Goal: Task Accomplishment & Management: Complete application form

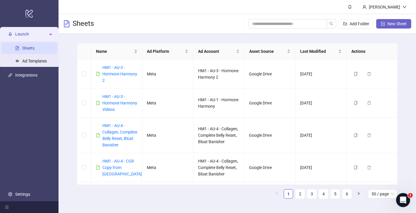
click at [396, 23] on span "New Sheet" at bounding box center [397, 23] width 19 height 5
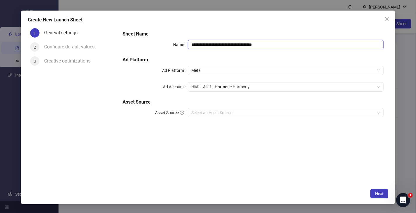
click at [256, 42] on input "**********" at bounding box center [286, 44] width 196 height 9
paste input "**********"
click at [218, 87] on span "HM1 - AU-1 - Hormone Harmony" at bounding box center [285, 86] width 189 height 9
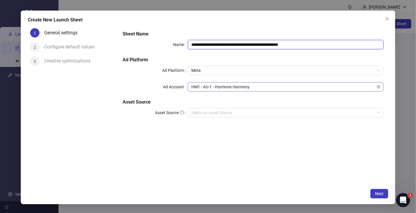
type input "**********"
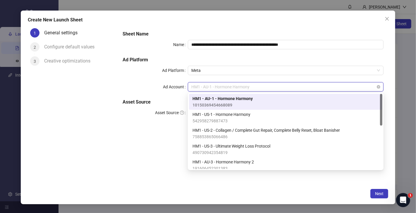
paste input "**********"
type input "**********"
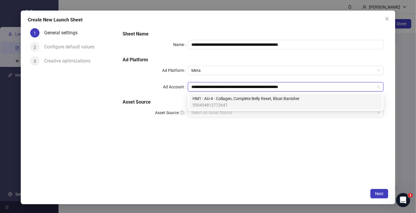
click at [215, 105] on span "550454812772647" at bounding box center [246, 105] width 107 height 6
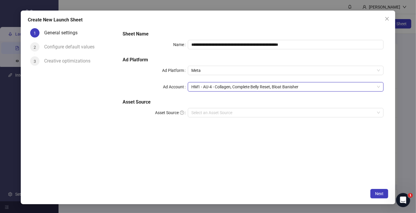
click at [218, 105] on h5 "Asset Source" at bounding box center [253, 101] width 261 height 7
click at [303, 116] on input "Asset Source" at bounding box center [283, 112] width 184 height 9
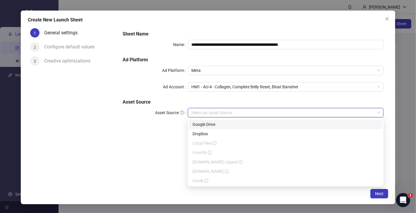
click at [281, 124] on div "Google Drive" at bounding box center [286, 124] width 187 height 6
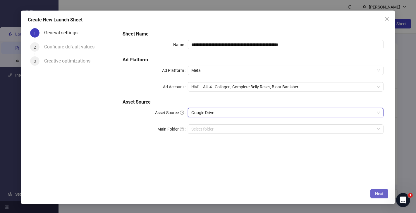
click at [383, 192] on span "Next" at bounding box center [379, 193] width 8 height 5
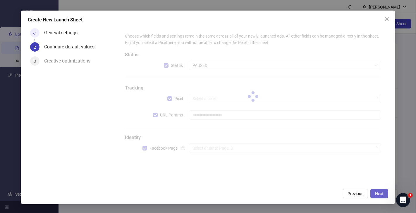
type input "**********"
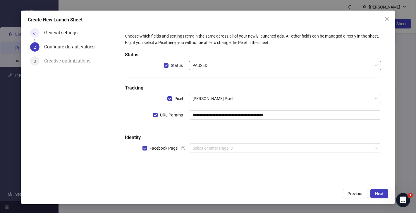
click at [211, 63] on span "PAUSED" at bounding box center [285, 65] width 185 height 9
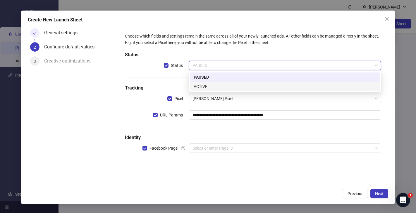
click at [211, 83] on div "ACTIVE" at bounding box center [285, 86] width 183 height 6
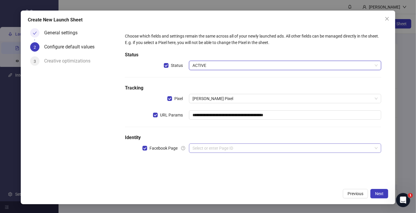
click at [223, 147] on input "search" at bounding box center [283, 147] width 180 height 9
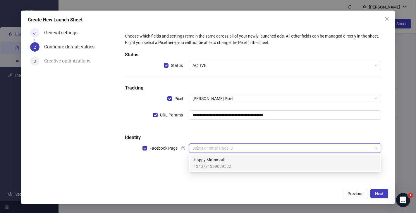
click at [220, 164] on span "1343771369029582" at bounding box center [212, 166] width 37 height 6
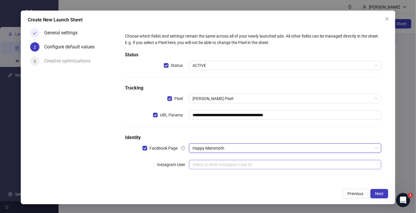
click at [290, 165] on input "search" at bounding box center [283, 164] width 180 height 9
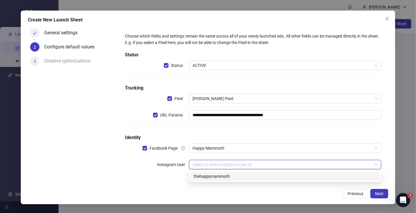
click at [260, 185] on div "**********" at bounding box center [253, 105] width 271 height 159
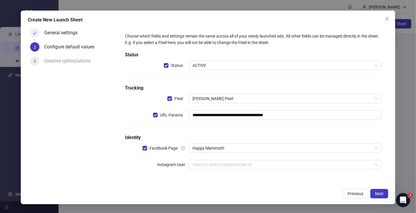
click at [267, 172] on div "**********" at bounding box center [253, 104] width 261 height 148
click at [265, 163] on input "search" at bounding box center [283, 164] width 180 height 9
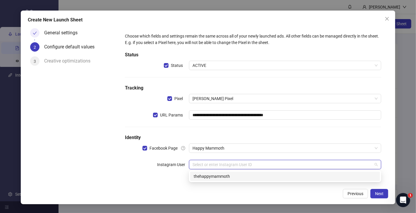
click at [259, 173] on div "thehappymammoth" at bounding box center [285, 176] width 183 height 6
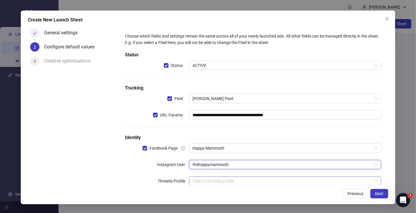
click at [254, 181] on input "search" at bounding box center [283, 180] width 180 height 9
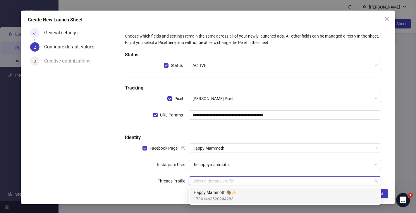
click at [252, 197] on div "Happy Mammoth 🦣✨ 17841463520944283" at bounding box center [285, 195] width 183 height 13
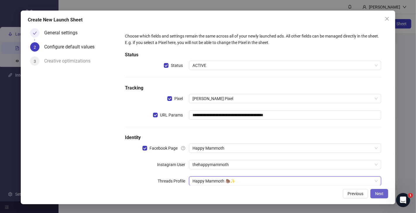
click at [376, 191] on span "Next" at bounding box center [379, 193] width 8 height 5
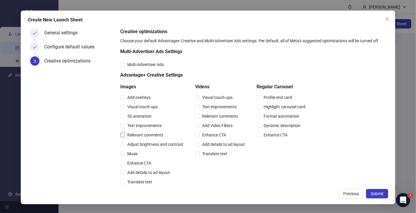
click at [145, 136] on span "Relevant comments" at bounding box center [145, 134] width 41 height 6
click at [211, 115] on span "Relevant comments" at bounding box center [220, 116] width 41 height 6
click at [378, 189] on button "Submit" at bounding box center [377, 193] width 22 height 9
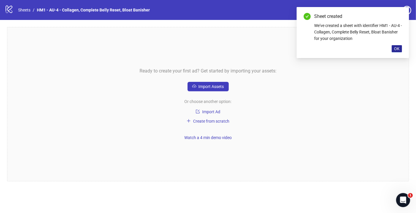
click at [398, 49] on span "OK" at bounding box center [397, 48] width 6 height 5
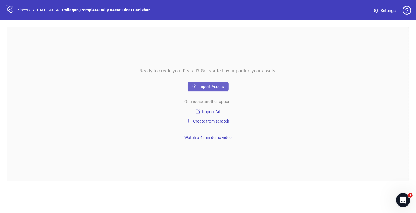
click at [220, 88] on span "Import Assets" at bounding box center [211, 86] width 25 height 5
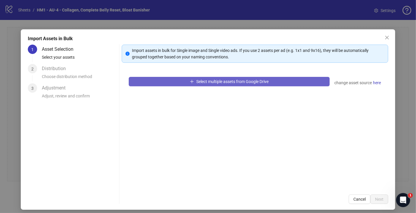
click at [250, 85] on button "Select multiple assets from Google Drive" at bounding box center [229, 81] width 201 height 9
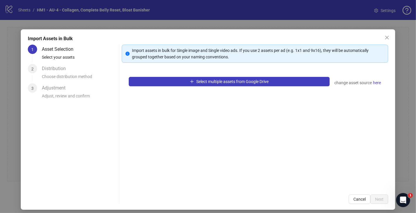
click at [242, 98] on div "Select multiple assets from Google Drive change asset source here" at bounding box center [255, 128] width 267 height 117
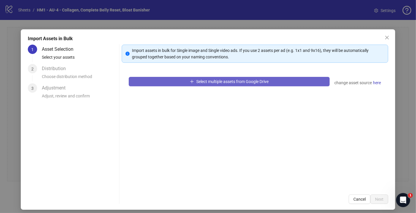
click at [262, 80] on span "Select multiple assets from Google Drive" at bounding box center [232, 81] width 72 height 5
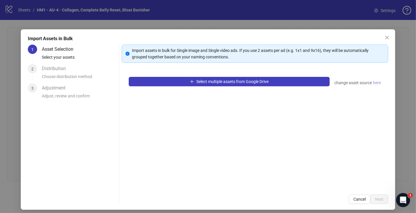
click at [377, 83] on span "here" at bounding box center [377, 82] width 8 height 6
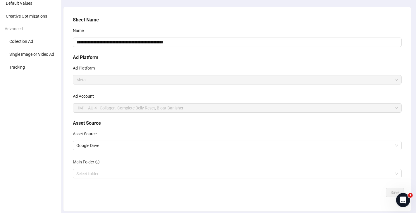
scroll to position [52, 0]
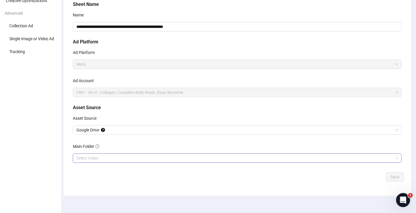
click at [153, 155] on input "Main Folder" at bounding box center [234, 157] width 317 height 9
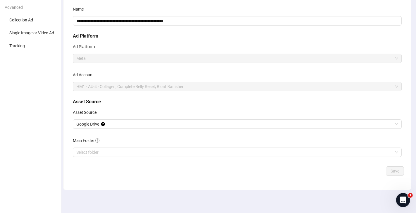
click at [374, 171] on div "Save" at bounding box center [238, 170] width 334 height 9
click at [278, 150] on input "Main Folder" at bounding box center [234, 152] width 317 height 9
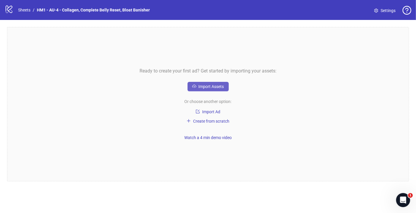
click at [214, 84] on button "Import Assets" at bounding box center [208, 86] width 41 height 9
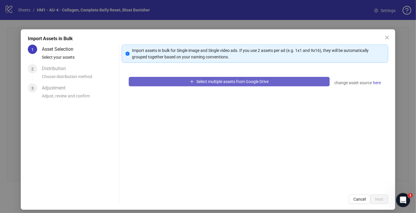
click at [194, 78] on button "Select multiple assets from Google Drive" at bounding box center [229, 81] width 201 height 9
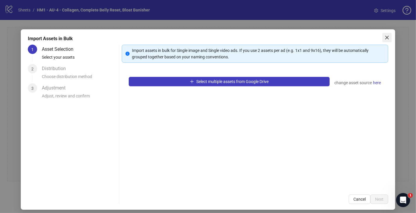
click at [390, 36] on span "Close" at bounding box center [387, 37] width 9 height 5
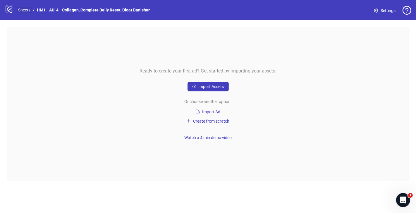
click at [23, 7] on link "Sheets" at bounding box center [24, 10] width 15 height 6
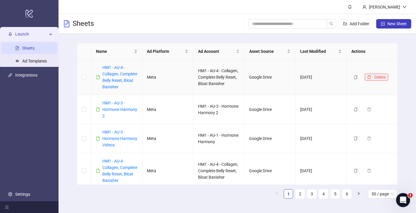
click at [370, 79] on icon "delete" at bounding box center [369, 77] width 4 height 4
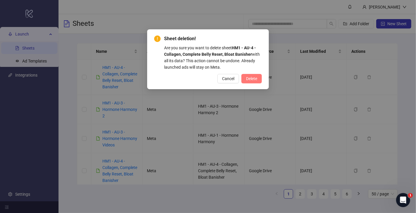
click at [253, 78] on span "Delete" at bounding box center [251, 78] width 11 height 5
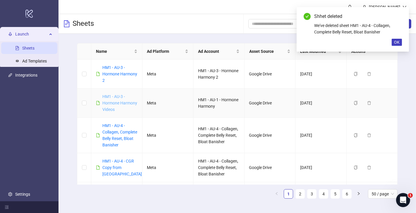
click at [133, 104] on link "HM1 - AU-3 - Hormone Harmony Videos" at bounding box center [119, 103] width 35 height 18
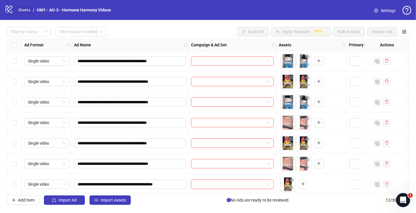
click at [26, 11] on link "Sheets" at bounding box center [24, 10] width 15 height 6
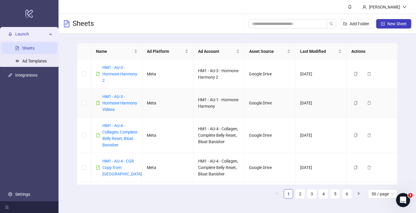
click at [127, 110] on div "HM1 - AU-3 - Hormone Harmony Videos" at bounding box center [119, 102] width 35 height 19
copy link "HM1 - AU-3 - Hormone Harmony Videos"
click at [390, 22] on span "New Sheet" at bounding box center [397, 23] width 19 height 5
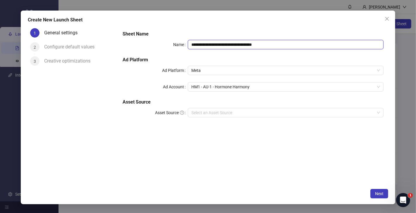
click at [220, 43] on input "**********" at bounding box center [286, 44] width 196 height 9
paste input "text"
click at [222, 86] on span "HM1 - AU-1 - Hormone Harmony" at bounding box center [285, 86] width 189 height 9
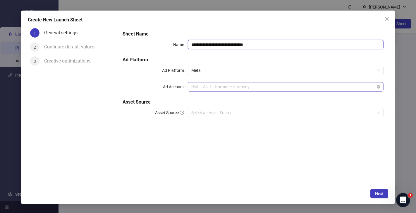
type input "**********"
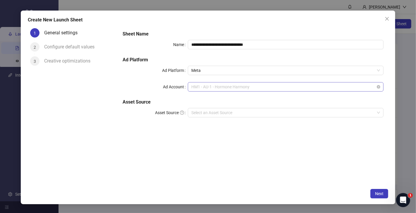
click at [222, 86] on span "HM1 - AU-1 - Hormone Harmony" at bounding box center [285, 86] width 189 height 9
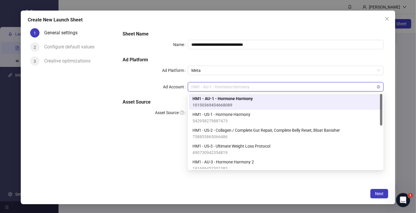
paste input "**********"
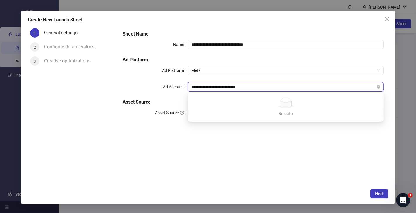
type input "**********"
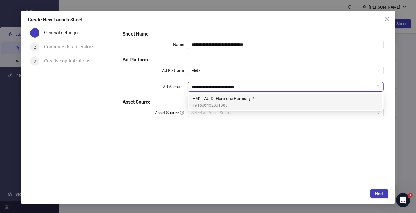
click at [221, 102] on span "191606452301383" at bounding box center [223, 105] width 61 height 6
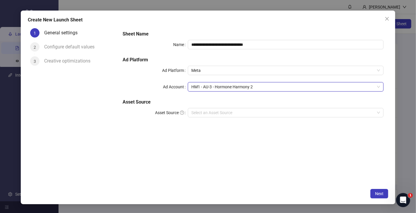
click at [226, 128] on form "**********" at bounding box center [253, 77] width 271 height 103
click at [237, 114] on input "Asset Source" at bounding box center [283, 112] width 184 height 9
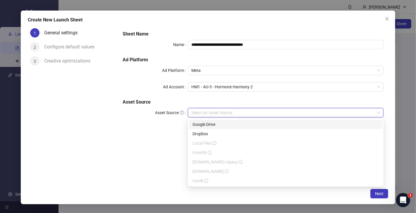
click at [234, 124] on div "Google Drive" at bounding box center [286, 124] width 187 height 6
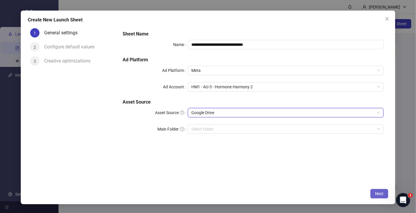
click at [383, 195] on span "Next" at bounding box center [379, 193] width 8 height 5
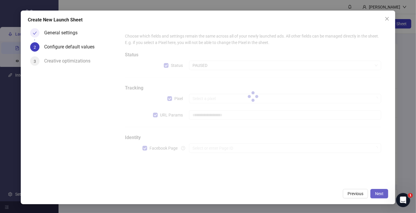
type input "**********"
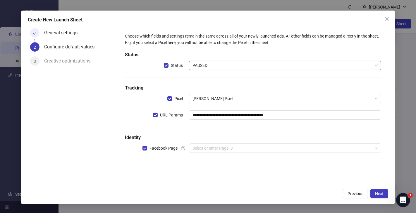
click at [225, 65] on span "PAUSED" at bounding box center [285, 65] width 185 height 9
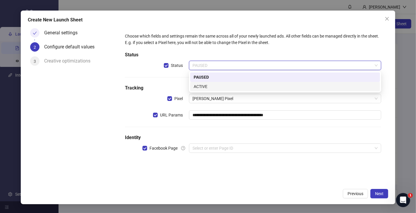
click at [212, 87] on div "ACTIVE" at bounding box center [285, 86] width 183 height 6
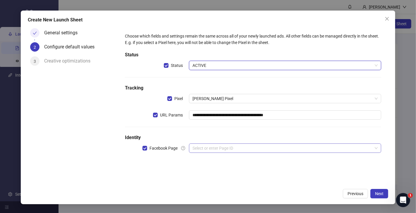
click at [224, 150] on input "search" at bounding box center [283, 147] width 180 height 9
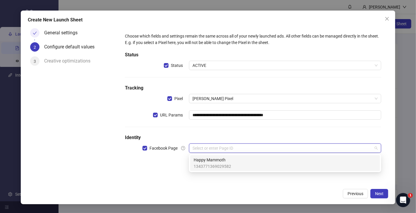
click at [225, 163] on span "1343771369029582" at bounding box center [212, 166] width 37 height 6
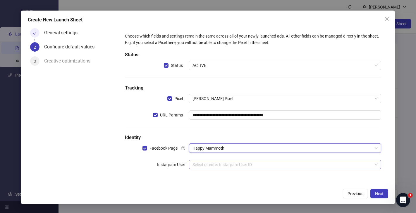
click at [233, 167] on input "search" at bounding box center [283, 164] width 180 height 9
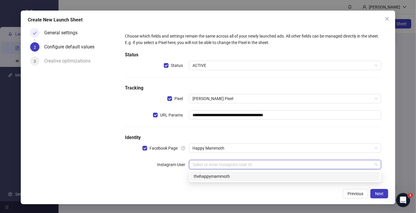
click at [235, 180] on div "thehappymammoth" at bounding box center [285, 175] width 190 height 9
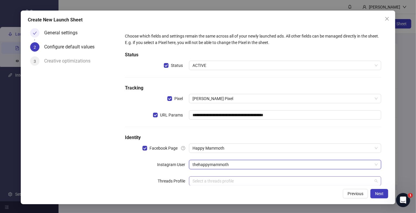
click at [251, 179] on input "search" at bounding box center [283, 180] width 180 height 9
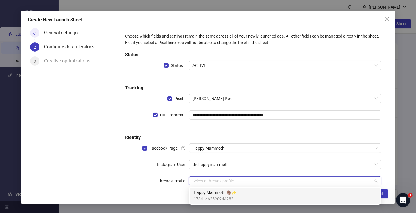
click at [244, 191] on div "Happy Mammoth 🦣✨ 17841463520944283" at bounding box center [285, 195] width 183 height 13
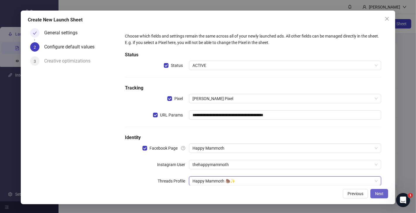
click at [380, 194] on span "Next" at bounding box center [379, 193] width 8 height 5
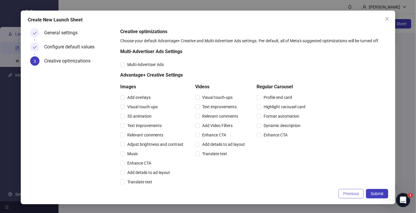
click at [346, 191] on span "Previous" at bounding box center [351, 193] width 16 height 5
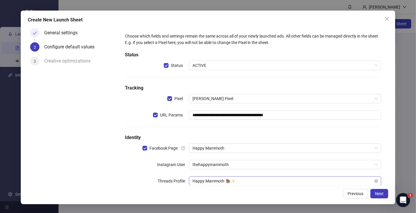
click at [252, 181] on span "Happy Mammoth 🦣✨" at bounding box center [285, 180] width 185 height 9
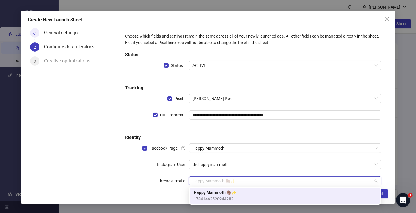
click at [138, 180] on div "Threads Profile" at bounding box center [157, 180] width 64 height 9
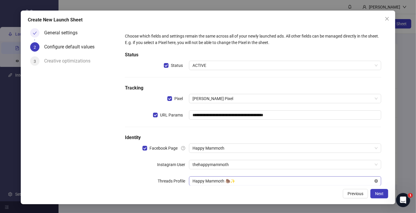
scroll to position [14, 0]
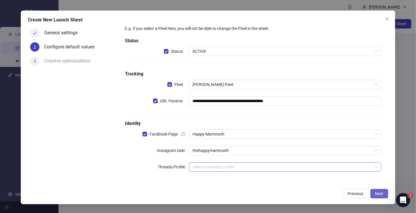
click at [381, 191] on span "Next" at bounding box center [379, 193] width 8 height 5
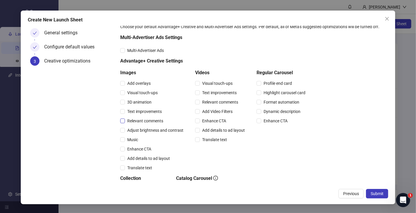
click at [146, 118] on span "Relevant comments" at bounding box center [145, 120] width 41 height 6
click at [215, 101] on span "Relevant comments" at bounding box center [220, 102] width 41 height 6
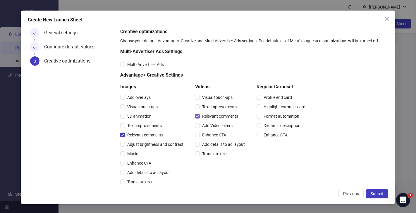
scroll to position [139, 0]
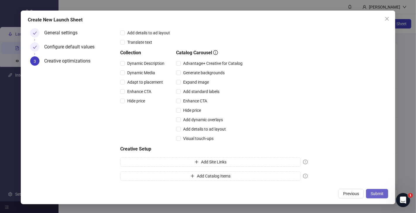
click at [375, 194] on span "Submit" at bounding box center [377, 193] width 13 height 5
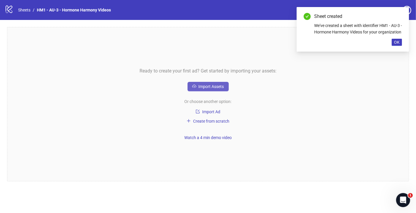
click at [211, 83] on button "Import Assets" at bounding box center [208, 86] width 41 height 9
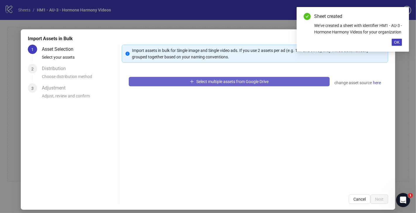
click at [213, 80] on span "Select multiple assets from Google Drive" at bounding box center [232, 81] width 72 height 5
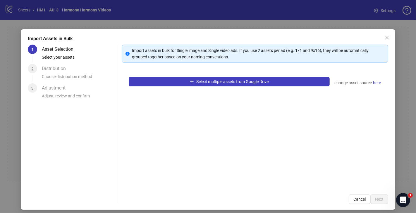
click at [239, 75] on div "Select multiple assets from Google Drive change asset source here" at bounding box center [255, 128] width 267 height 117
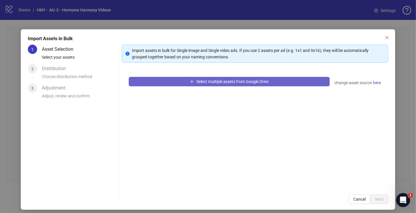
click at [242, 77] on button "Select multiple assets from Google Drive" at bounding box center [229, 81] width 201 height 9
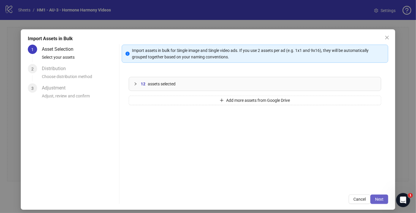
click at [383, 199] on span "Next" at bounding box center [379, 198] width 8 height 5
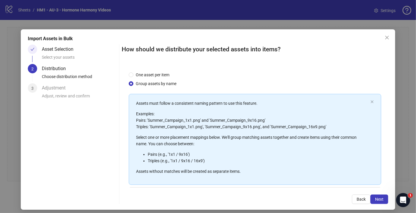
scroll to position [55, 0]
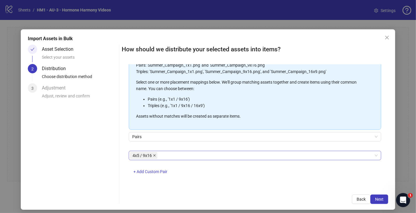
click at [153, 154] on icon "close" at bounding box center [154, 155] width 3 height 3
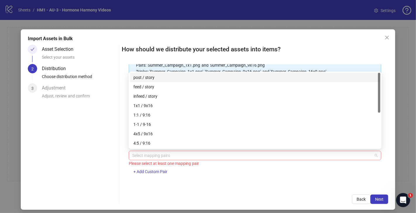
click at [153, 154] on div at bounding box center [252, 155] width 244 height 8
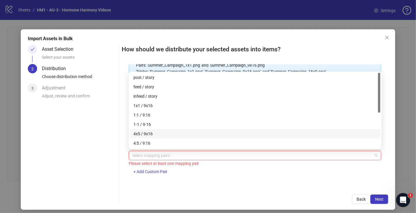
click at [158, 134] on div "4x5 / 9x16" at bounding box center [256, 133] width 244 height 6
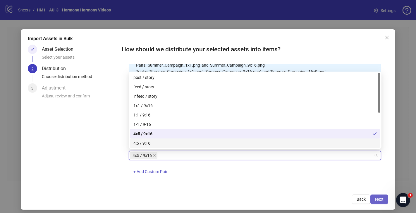
click at [379, 199] on span "Next" at bounding box center [379, 198] width 8 height 5
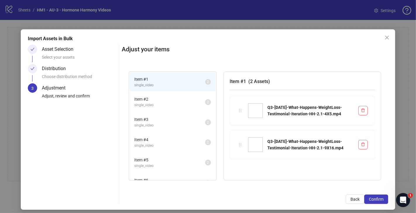
scroll to position [31, 0]
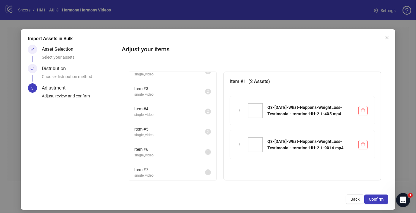
click at [165, 114] on span "single_video" at bounding box center [169, 115] width 71 height 6
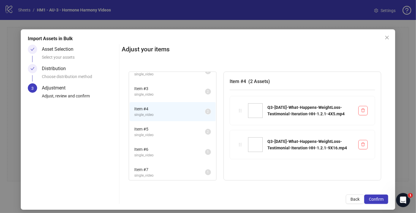
click at [166, 142] on div "Item # 6 single_video 1" at bounding box center [172, 152] width 87 height 20
click at [169, 163] on li "Item # 7 single_video 1" at bounding box center [173, 171] width 86 height 19
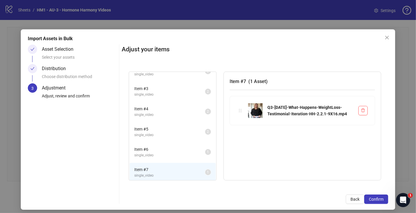
click at [160, 153] on span "single_video" at bounding box center [169, 155] width 71 height 6
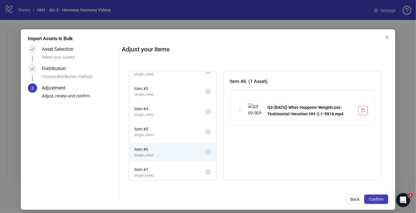
click at [172, 136] on span "single_video" at bounding box center [169, 135] width 71 height 6
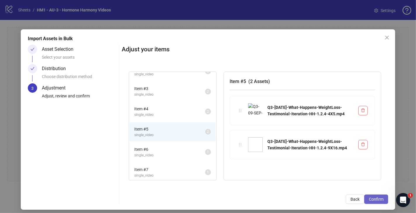
click at [381, 196] on button "Confirm" at bounding box center [377, 198] width 24 height 9
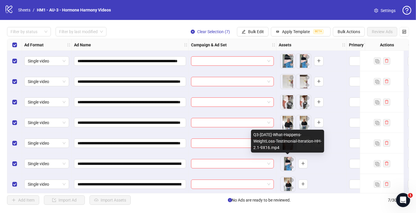
scroll to position [3, 0]
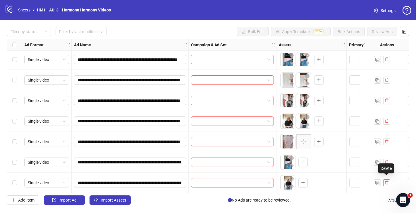
click at [387, 180] on icon "delete" at bounding box center [387, 182] width 4 height 4
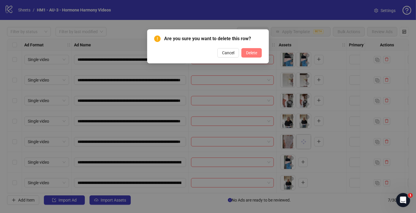
click at [251, 53] on span "Delete" at bounding box center [251, 52] width 11 height 5
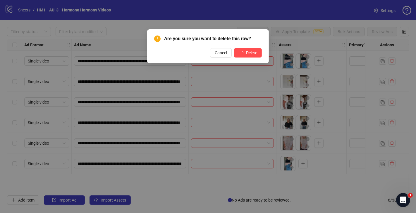
scroll to position [0, 0]
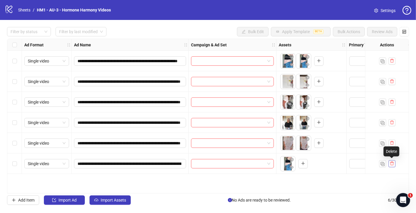
click at [391, 162] on icon "delete" at bounding box center [393, 163] width 4 height 4
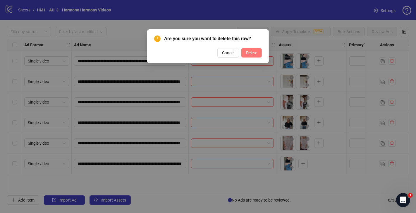
click at [255, 49] on button "Delete" at bounding box center [252, 52] width 20 height 9
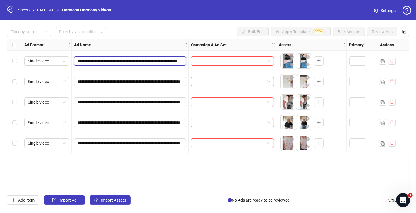
scroll to position [0, 30]
drag, startPoint x: 140, startPoint y: 61, endPoint x: 189, endPoint y: 61, distance: 48.6
click at [189, 39] on div "**********" at bounding box center [330, 39] width 647 height 0
click at [216, 61] on input "search" at bounding box center [230, 61] width 71 height 9
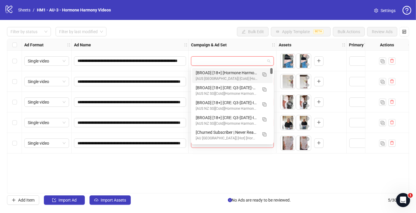
scroll to position [0, 0]
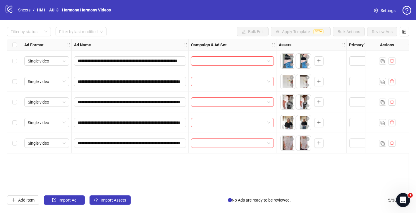
click at [241, 57] on input "search" at bounding box center [230, 61] width 71 height 9
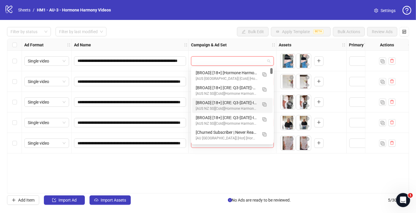
paste input "**********"
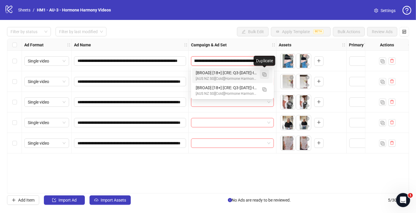
click at [264, 75] on img "button" at bounding box center [265, 74] width 4 height 4
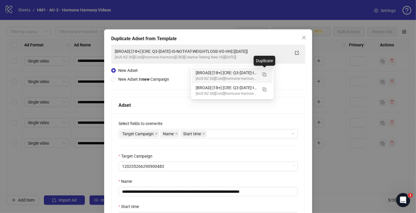
type input "**********"
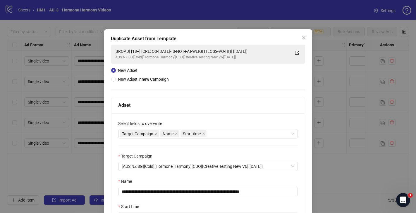
scroll to position [57, 0]
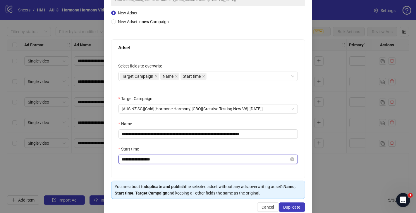
click at [137, 158] on input "**********" at bounding box center [205, 159] width 167 height 6
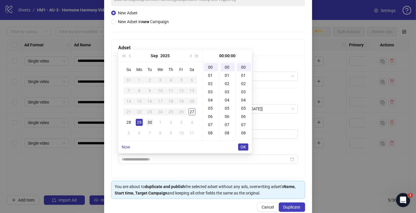
click at [149, 121] on div "30" at bounding box center [149, 122] width 7 height 7
click at [159, 167] on div "**********" at bounding box center [209, 117] width 194 height 122
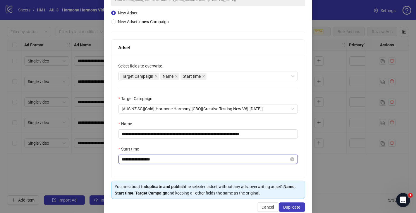
click at [148, 158] on input "**********" at bounding box center [205, 159] width 167 height 6
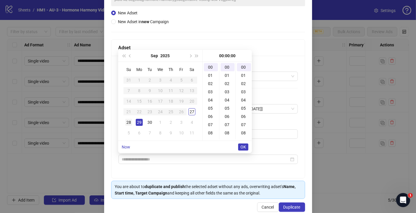
click at [129, 121] on div "28" at bounding box center [128, 122] width 7 height 7
click at [136, 122] on div "29" at bounding box center [139, 122] width 7 height 7
type input "**********"
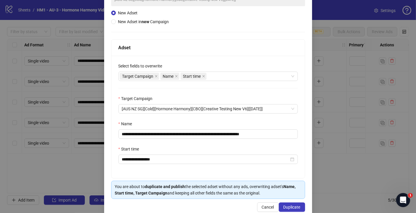
click at [159, 168] on div "**********" at bounding box center [209, 117] width 194 height 122
drag, startPoint x: 268, startPoint y: 133, endPoint x: 300, endPoint y: 135, distance: 32.6
click at [300, 135] on div "**********" at bounding box center [209, 117] width 194 height 122
drag, startPoint x: 159, startPoint y: 134, endPoint x: 248, endPoint y: 131, distance: 88.5
click at [248, 131] on input "**********" at bounding box center [208, 133] width 179 height 9
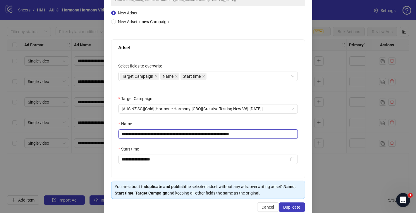
paste input "**********"
type input "**********"
click at [295, 211] on div "**********" at bounding box center [208, 94] width 208 height 245
click at [298, 202] on button "Duplicate" at bounding box center [292, 206] width 26 height 9
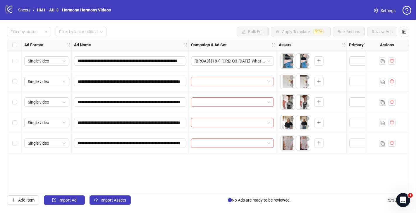
click at [231, 84] on input "search" at bounding box center [230, 81] width 71 height 9
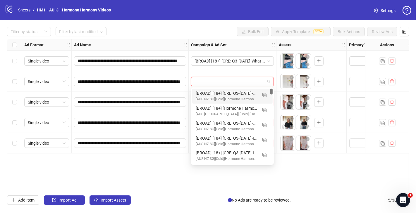
click at [225, 93] on div "[BROAD] [18+] [CRE: Q3-[DATE]-What-Happens-WeightLoss-Testimonial-Iteration-HH-…" at bounding box center [227, 93] width 62 height 6
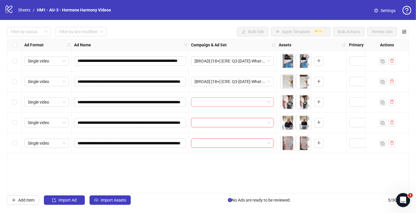
click at [222, 100] on input "search" at bounding box center [230, 101] width 71 height 9
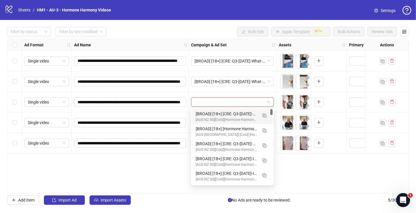
click at [219, 113] on div "[BROAD] [18+] [CRE: Q3-[DATE]-What-Happens-WeightLoss-Testimonial-Iteration-HH-…" at bounding box center [227, 113] width 62 height 6
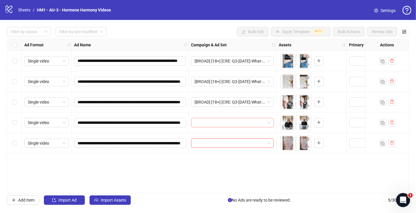
click at [218, 124] on input "search" at bounding box center [230, 122] width 71 height 9
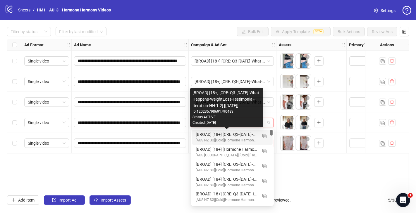
click at [222, 132] on div "[BROAD] [18+] [CRE: Q3-[DATE]-What-Happens-WeightLoss-Testimonial-Iteration-HH-…" at bounding box center [227, 134] width 62 height 6
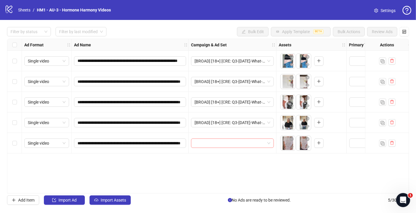
click at [220, 146] on input "search" at bounding box center [230, 142] width 71 height 9
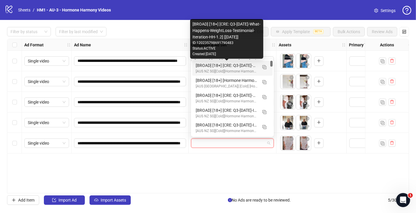
click at [237, 68] on div "[BROAD] [18+] [CRE: Q3-[DATE]-What-Happens-WeightLoss-Testimonial-Iteration-HH-…" at bounding box center [227, 65] width 62 height 6
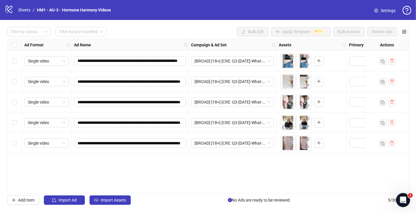
click at [184, 172] on div "**********" at bounding box center [208, 116] width 402 height 154
click at [122, 202] on button "Import Assets" at bounding box center [110, 199] width 41 height 9
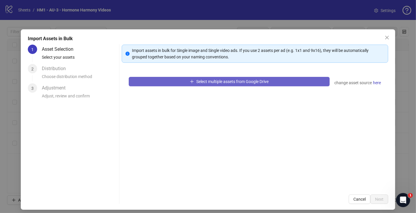
click at [218, 81] on span "Select multiple assets from Google Drive" at bounding box center [232, 81] width 72 height 5
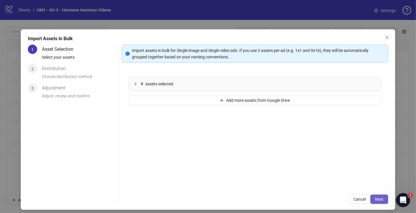
click at [377, 194] on button "Next" at bounding box center [380, 198] width 18 height 9
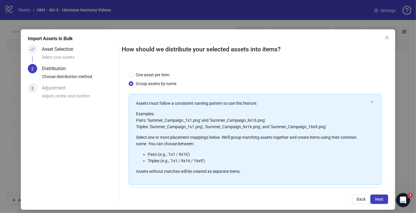
scroll to position [55, 0]
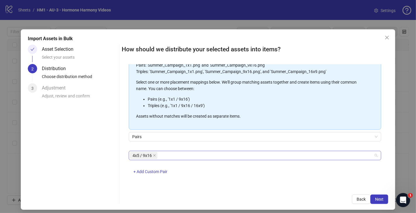
click at [151, 154] on span "4x5 / 9x16" at bounding box center [142, 155] width 19 height 6
click at [152, 154] on span "4x5 / 9x16" at bounding box center [144, 155] width 28 height 7
click at [154, 155] on icon "close" at bounding box center [154, 155] width 2 height 2
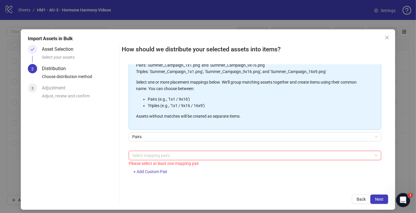
click at [154, 155] on div at bounding box center [252, 155] width 244 height 8
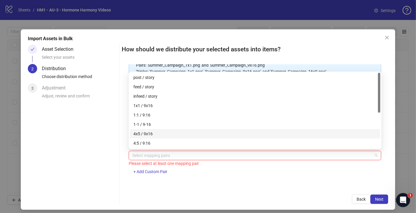
click at [154, 130] on div "4x5 / 9x16" at bounding box center [255, 133] width 251 height 9
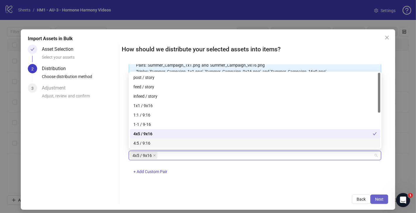
click at [378, 201] on span "Next" at bounding box center [379, 198] width 8 height 5
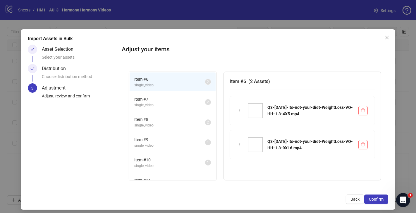
scroll to position [11, 0]
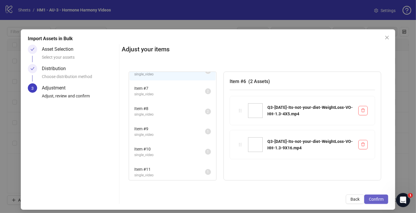
click at [371, 201] on span "Confirm" at bounding box center [376, 198] width 15 height 5
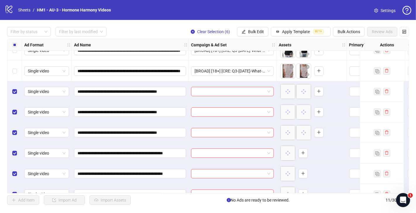
scroll to position [85, 0]
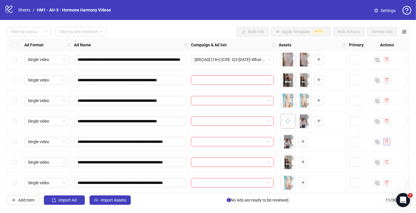
click at [387, 139] on icon "delete" at bounding box center [387, 141] width 4 height 4
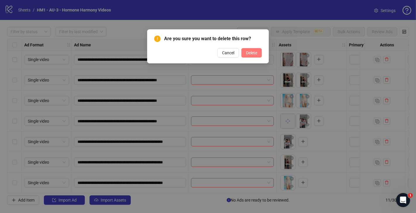
click at [251, 55] on button "Delete" at bounding box center [252, 52] width 20 height 9
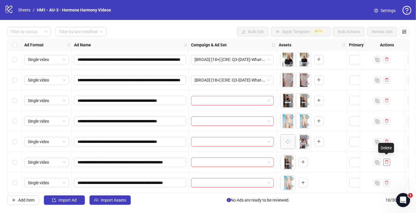
click at [389, 159] on button "button" at bounding box center [387, 161] width 7 height 7
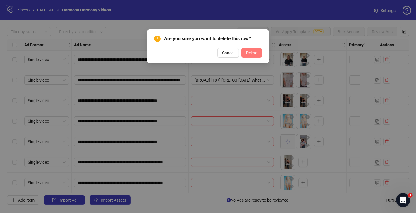
click at [255, 51] on span "Delete" at bounding box center [251, 52] width 11 height 5
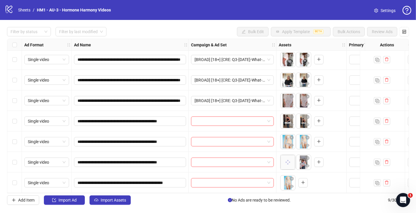
scroll to position [44, 0]
click at [386, 180] on icon "delete" at bounding box center [387, 182] width 4 height 4
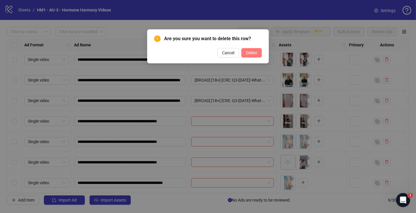
click at [256, 54] on span "Delete" at bounding box center [251, 52] width 11 height 5
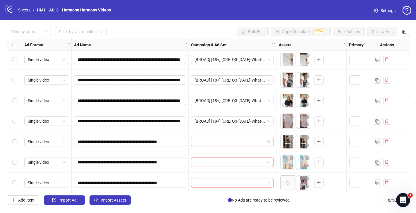
click at [244, 137] on input "search" at bounding box center [230, 141] width 71 height 9
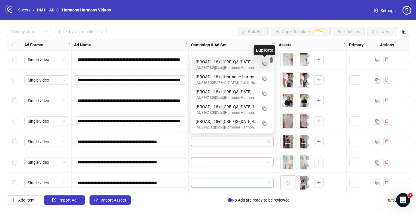
click at [263, 64] on img "button" at bounding box center [265, 63] width 4 height 4
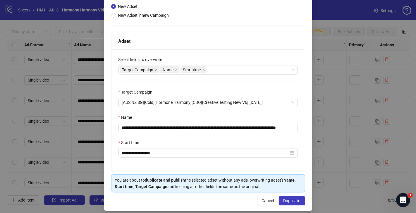
scroll to position [68, 0]
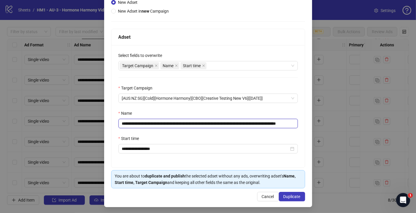
drag, startPoint x: 291, startPoint y: 124, endPoint x: 159, endPoint y: 125, distance: 132.3
click at [159, 125] on input "**********" at bounding box center [208, 123] width 179 height 9
paste input "text"
drag, startPoint x: 273, startPoint y: 122, endPoint x: 298, endPoint y: 124, distance: 25.3
click at [298, 124] on div "**********" at bounding box center [209, 106] width 194 height 122
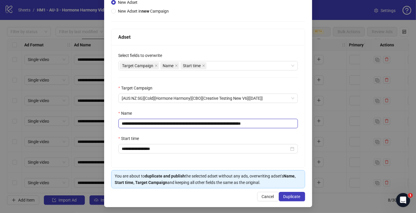
click at [261, 123] on input "**********" at bounding box center [208, 123] width 179 height 9
type input "**********"
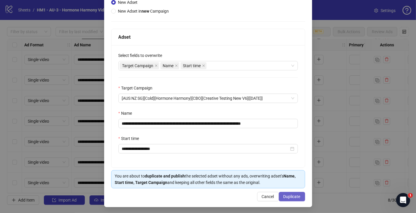
click at [299, 194] on span "Duplicate" at bounding box center [292, 196] width 17 height 5
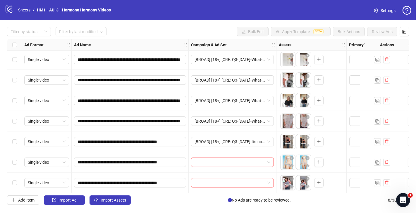
click at [223, 154] on div at bounding box center [233, 162] width 88 height 20
click at [223, 160] on input "search" at bounding box center [230, 162] width 71 height 9
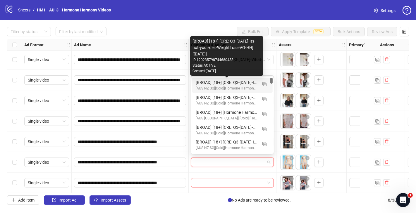
click at [228, 82] on div "[BROAD] [18+] [CRE: Q3-[DATE]-Its-not-your-diet-WeightLoss-VO-HH] [[DATE]]" at bounding box center [227, 82] width 62 height 6
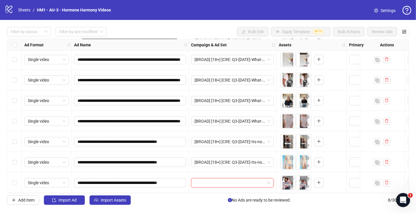
click at [239, 183] on input "search" at bounding box center [230, 182] width 71 height 9
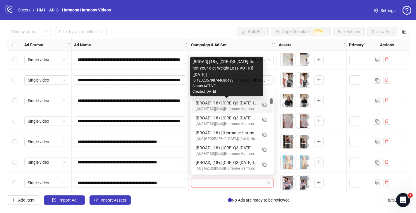
click at [247, 104] on div "[BROAD] [18+] [CRE: Q3-[DATE]-Its-not-your-diet-WeightLoss-VO-HH] [[DATE]]" at bounding box center [227, 103] width 62 height 6
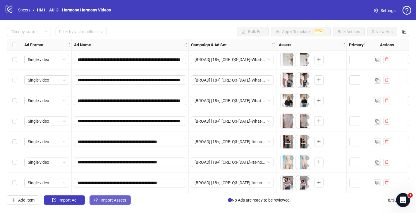
click at [114, 201] on span "Import Assets" at bounding box center [113, 199] width 25 height 5
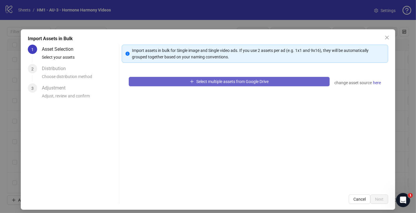
click at [257, 78] on button "Select multiple assets from Google Drive" at bounding box center [229, 81] width 201 height 9
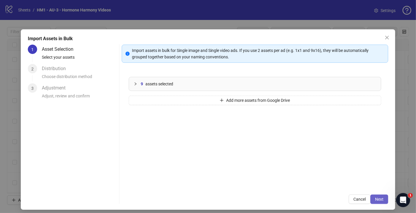
click at [376, 200] on span "Next" at bounding box center [379, 198] width 8 height 5
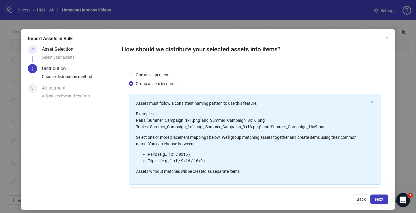
scroll to position [55, 0]
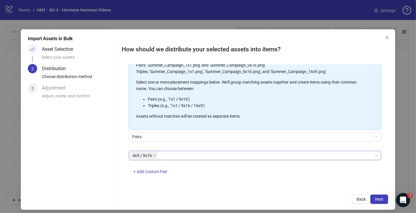
click at [152, 154] on span "4x5 / 9x16" at bounding box center [144, 155] width 28 height 7
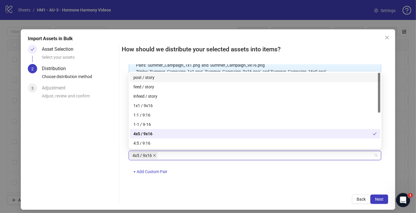
click at [154, 154] on icon "close" at bounding box center [154, 155] width 2 height 2
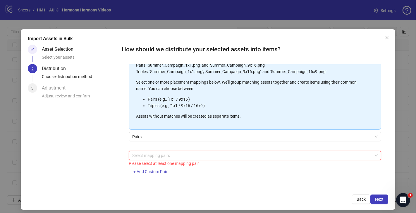
click at [154, 154] on div at bounding box center [252, 155] width 244 height 8
click at [156, 153] on div at bounding box center [252, 155] width 244 height 8
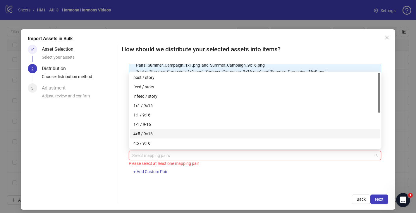
click at [168, 132] on div "4x5 / 9x16" at bounding box center [256, 133] width 244 height 6
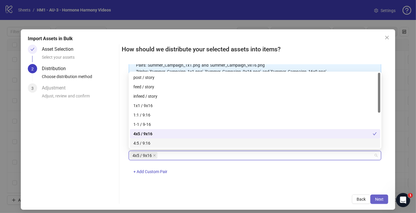
click at [371, 199] on button "Next" at bounding box center [380, 198] width 18 height 9
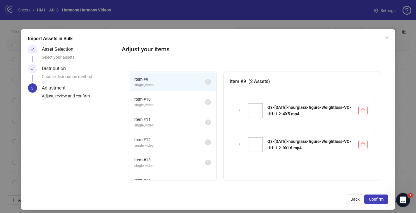
scroll to position [11, 0]
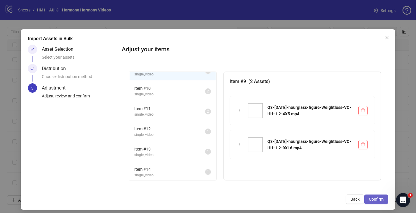
click at [371, 199] on span "Confirm" at bounding box center [376, 198] width 15 height 5
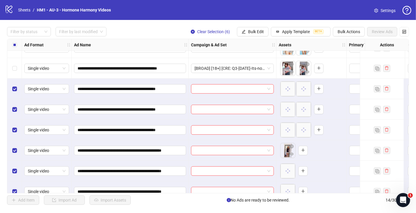
scroll to position [147, 0]
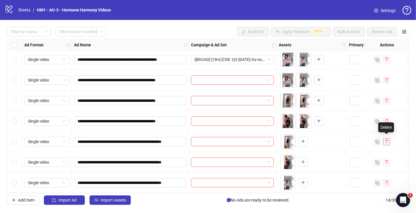
click at [387, 141] on icon "delete" at bounding box center [387, 141] width 4 height 4
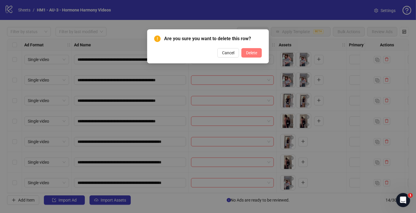
click at [251, 56] on button "Delete" at bounding box center [252, 52] width 20 height 9
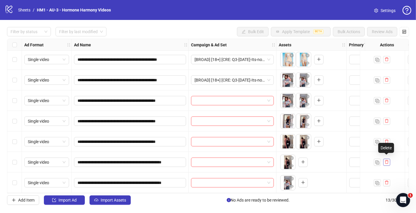
click at [388, 160] on icon "delete" at bounding box center [387, 162] width 4 height 4
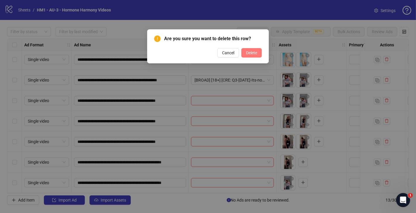
click at [257, 54] on span "Delete" at bounding box center [251, 52] width 11 height 5
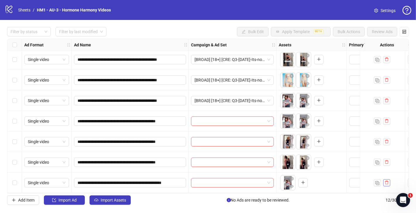
click at [384, 179] on button "button" at bounding box center [387, 182] width 7 height 7
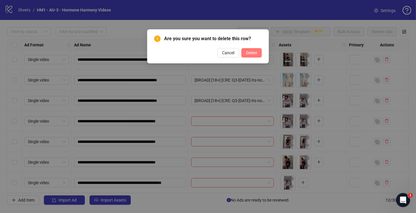
click at [256, 51] on span "Delete" at bounding box center [251, 52] width 11 height 5
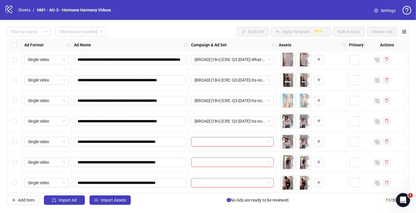
scroll to position [85, 0]
click at [242, 137] on input "search" at bounding box center [230, 141] width 71 height 9
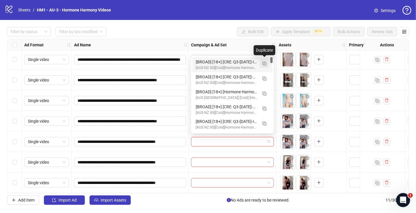
click at [266, 63] on img "button" at bounding box center [265, 63] width 4 height 4
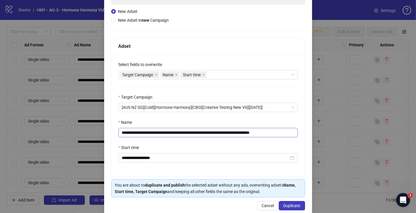
scroll to position [66, 0]
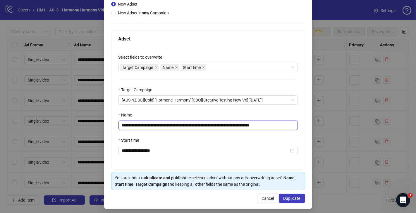
drag, startPoint x: 159, startPoint y: 125, endPoint x: 254, endPoint y: 127, distance: 95.2
click at [254, 127] on input "**********" at bounding box center [208, 124] width 179 height 9
paste input "text"
drag, startPoint x: 273, startPoint y: 125, endPoint x: 310, endPoint y: 130, distance: 36.9
click at [310, 130] on div "**********" at bounding box center [208, 85] width 208 height 245
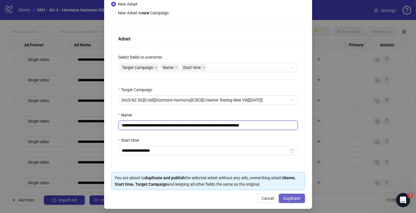
type input "**********"
click at [289, 198] on span "Duplicate" at bounding box center [292, 198] width 17 height 5
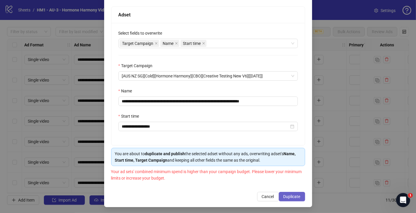
click at [291, 194] on span "Duplicate" at bounding box center [292, 196] width 17 height 5
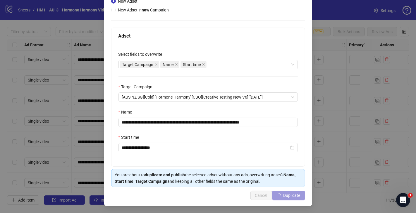
scroll to position [68, 0]
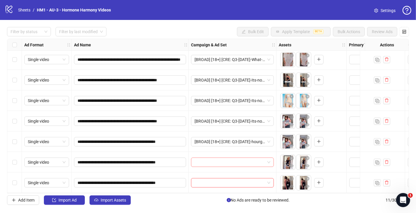
click at [220, 160] on input "search" at bounding box center [230, 162] width 71 height 9
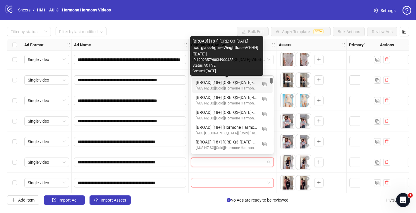
click at [233, 80] on div "[BROAD] [18+] [CRE: Q3-[DATE]-hourglass-figure-Weightloss-VO-HH] [[DATE]]" at bounding box center [227, 82] width 62 height 6
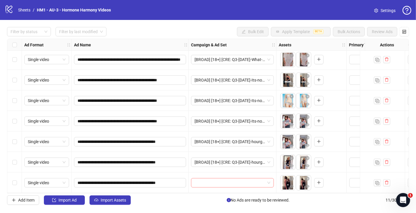
click at [219, 178] on input "search" at bounding box center [230, 182] width 71 height 9
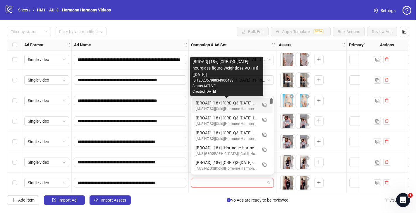
click at [237, 104] on div "[BROAD] [18+] [CRE: Q3-[DATE]-hourglass-figure-Weightloss-VO-HH] [[DATE]]" at bounding box center [227, 103] width 62 height 6
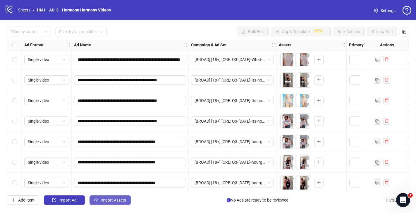
click at [123, 200] on span "Import Assets" at bounding box center [113, 199] width 25 height 5
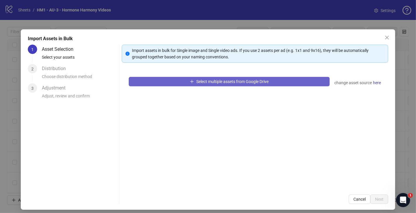
click at [216, 84] on button "Select multiple assets from Google Drive" at bounding box center [229, 81] width 201 height 9
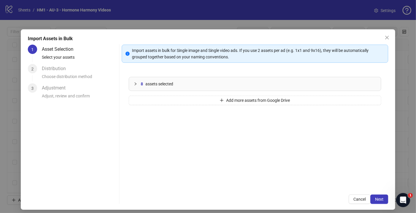
scroll to position [4, 0]
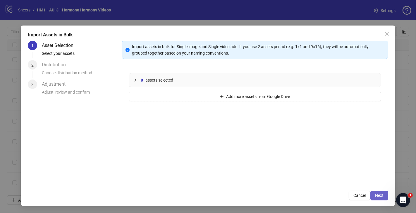
click at [383, 193] on span "Next" at bounding box center [379, 195] width 8 height 5
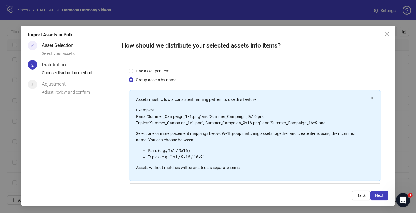
scroll to position [55, 0]
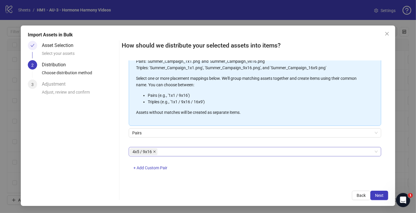
click at [154, 153] on span at bounding box center [154, 151] width 3 height 6
click at [154, 153] on div at bounding box center [252, 151] width 244 height 8
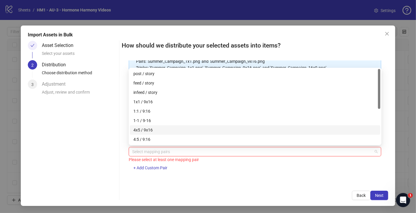
click at [164, 129] on div "4x5 / 9x16" at bounding box center [256, 129] width 244 height 6
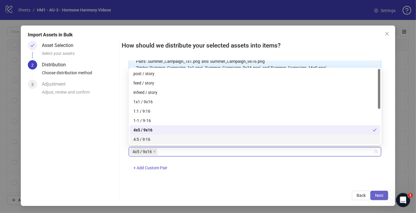
click at [382, 195] on span "Next" at bounding box center [379, 195] width 8 height 5
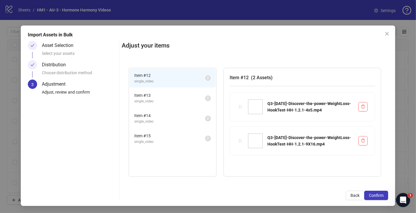
click at [382, 195] on span "Confirm" at bounding box center [376, 195] width 15 height 5
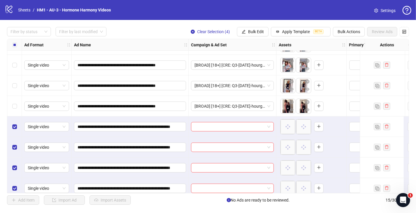
scroll to position [167, 0]
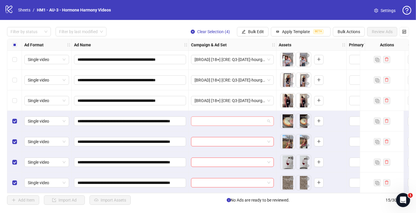
click at [259, 122] on input "search" at bounding box center [230, 121] width 71 height 9
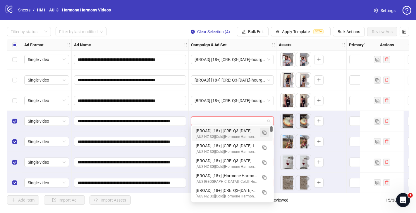
click at [265, 130] on span "button" at bounding box center [265, 132] width 4 height 5
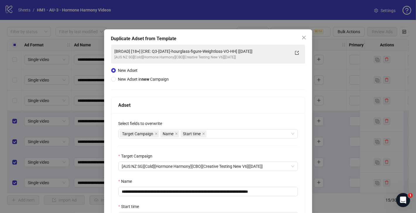
scroll to position [68, 0]
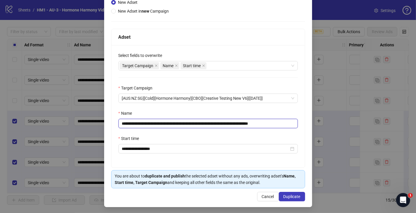
drag, startPoint x: 158, startPoint y: 123, endPoint x: 253, endPoint y: 123, distance: 94.3
click at [253, 123] on input "**********" at bounding box center [208, 123] width 179 height 9
paste input "**********"
drag, startPoint x: 285, startPoint y: 123, endPoint x: 307, endPoint y: 122, distance: 21.4
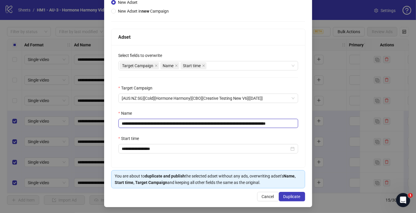
click at [307, 122] on div "**********" at bounding box center [208, 83] width 208 height 245
click at [284, 122] on input "**********" at bounding box center [209, 123] width 180 height 9
drag, startPoint x: 284, startPoint y: 122, endPoint x: 302, endPoint y: 122, distance: 18.7
click at [302, 122] on div "**********" at bounding box center [209, 106] width 194 height 122
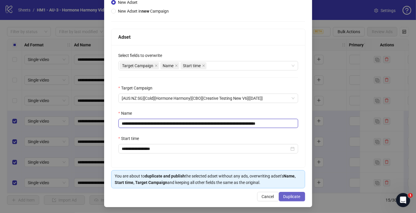
type input "**********"
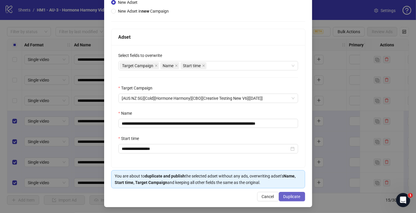
click at [296, 194] on span "Duplicate" at bounding box center [292, 196] width 17 height 5
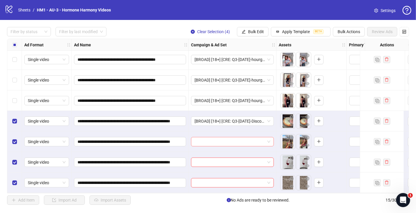
click at [208, 137] on input "search" at bounding box center [230, 141] width 71 height 9
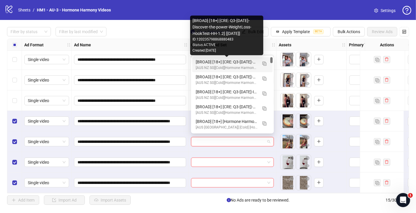
click at [233, 61] on div "[BROAD] [18+] [CRE: Q3-[DATE]-Discover-the-power-WeightLoss-HookTest-HH-1.2] [[…" at bounding box center [227, 62] width 62 height 6
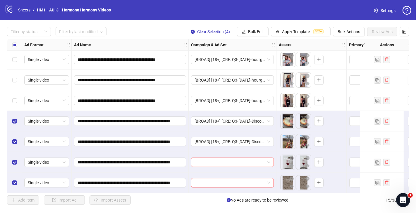
click at [231, 160] on input "search" at bounding box center [230, 162] width 71 height 9
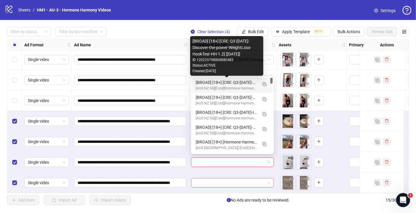
click at [241, 81] on div "[BROAD] [18+] [CRE: Q3-[DATE]-Discover-the-power-WeightLoss-HookTest-HH-1.2] [[…" at bounding box center [227, 82] width 62 height 6
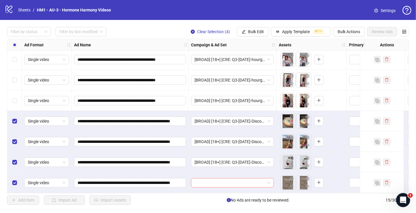
click at [242, 181] on input "search" at bounding box center [230, 182] width 71 height 9
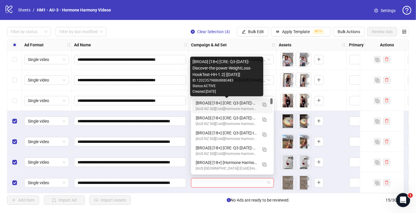
click at [250, 103] on div "[BROAD] [18+] [CRE: Q3-[DATE]-Discover-the-power-WeightLoss-HookTest-HH-1.2] [[…" at bounding box center [227, 103] width 62 height 6
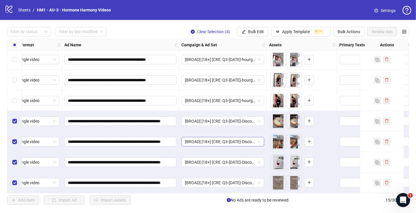
scroll to position [167, 10]
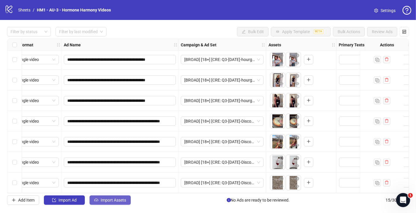
click at [107, 197] on span "Import Assets" at bounding box center [113, 199] width 25 height 5
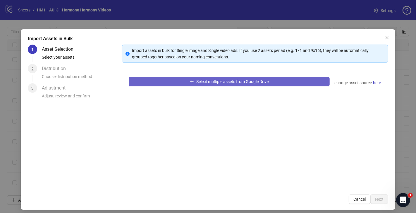
click at [218, 80] on span "Select multiple assets from Google Drive" at bounding box center [232, 81] width 72 height 5
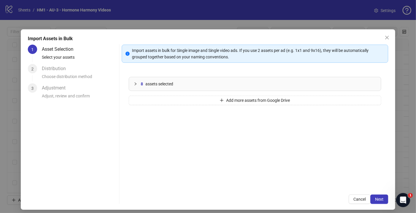
scroll to position [4, 0]
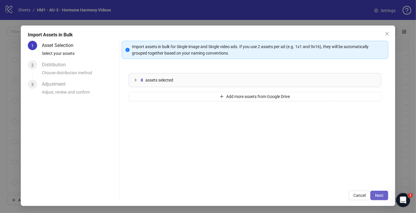
click at [387, 196] on button "Next" at bounding box center [380, 194] width 18 height 9
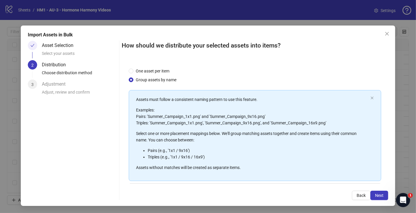
scroll to position [55, 0]
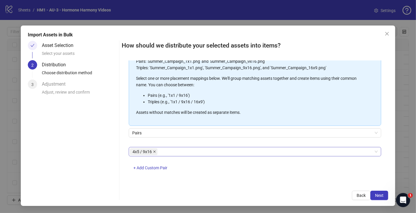
click at [154, 151] on icon "close" at bounding box center [154, 151] width 2 height 2
click at [154, 151] on div at bounding box center [252, 151] width 244 height 8
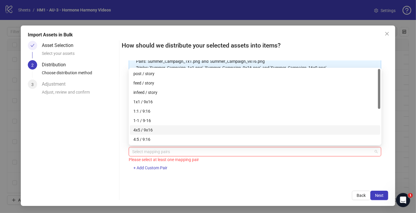
click at [158, 127] on div "4x5 / 9x16" at bounding box center [256, 129] width 244 height 6
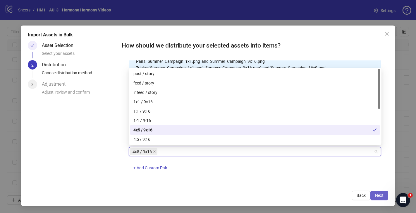
click at [382, 196] on span "Next" at bounding box center [379, 195] width 8 height 5
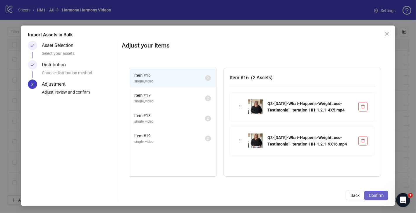
click at [380, 196] on span "Confirm" at bounding box center [376, 195] width 15 height 5
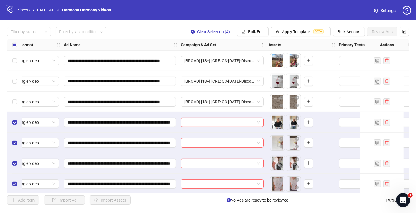
scroll to position [249, 10]
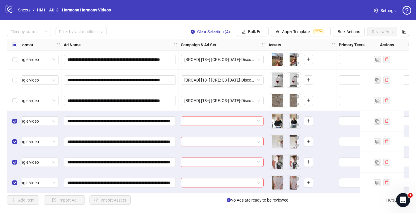
click at [255, 120] on span at bounding box center [222, 121] width 76 height 9
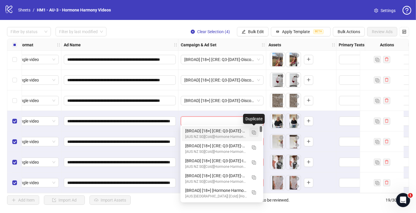
click at [255, 132] on img "button" at bounding box center [254, 132] width 4 height 4
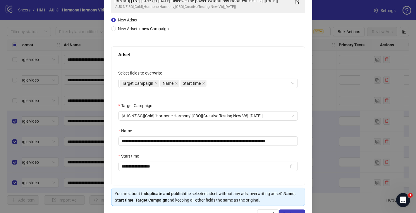
scroll to position [63, 0]
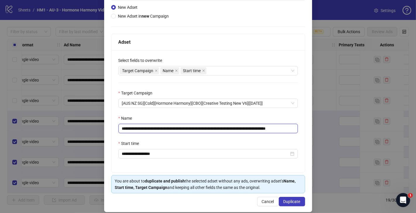
drag, startPoint x: 279, startPoint y: 128, endPoint x: 159, endPoint y: 126, distance: 119.8
click at [159, 126] on input "**********" at bounding box center [208, 128] width 179 height 9
paste input "*****"
drag, startPoint x: 280, startPoint y: 128, endPoint x: 317, endPoint y: 128, distance: 36.6
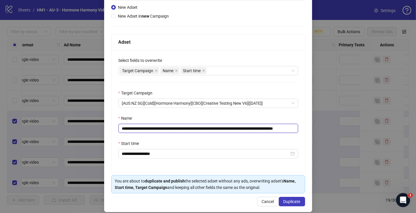
click at [317, 128] on div "**********" at bounding box center [208, 106] width 416 height 213
click at [284, 128] on input "**********" at bounding box center [209, 128] width 180 height 9
drag, startPoint x: 283, startPoint y: 128, endPoint x: 326, endPoint y: 128, distance: 43.3
click at [323, 129] on div "**********" at bounding box center [208, 106] width 416 height 213
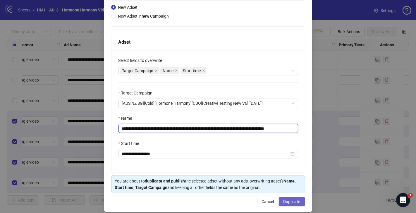
type input "**********"
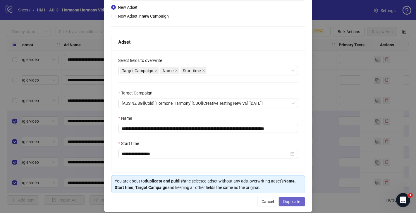
click at [289, 201] on span "Duplicate" at bounding box center [292, 201] width 17 height 5
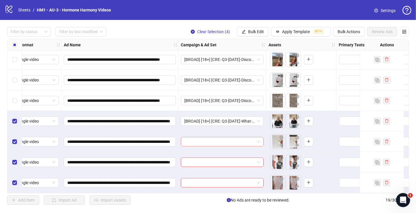
click at [195, 139] on input "search" at bounding box center [219, 141] width 71 height 9
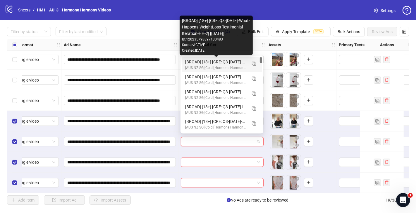
click at [223, 60] on div "[BROAD] [18+] [CRE: Q3-[DATE]-What-Happens-WeightLoss-Testimonial-Iteration-HH-…" at bounding box center [216, 62] width 62 height 6
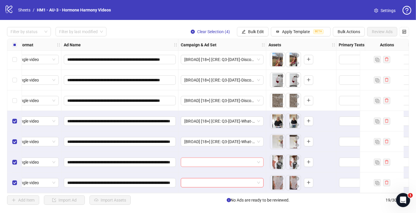
click at [224, 158] on input "search" at bounding box center [219, 162] width 71 height 9
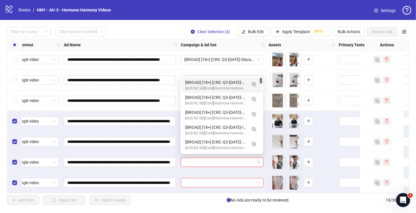
click at [227, 83] on div "[BROAD] [18+] [CRE: Q3-[DATE]-What-Happens-WeightLoss-Testimonial-Iteration-HH-…" at bounding box center [216, 82] width 62 height 6
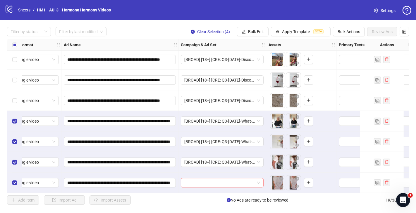
click at [220, 178] on input "search" at bounding box center [219, 182] width 71 height 9
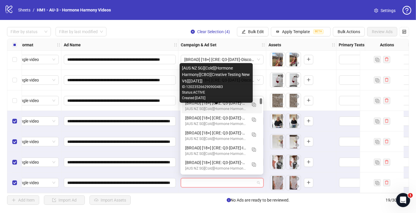
click at [240, 102] on div "[AUS NZ SG][Cold][Hormone Harmony][CBO][Creative Testing New V6][18 Sept 2025] …" at bounding box center [216, 83] width 73 height 40
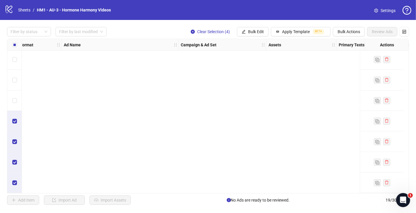
scroll to position [0, 10]
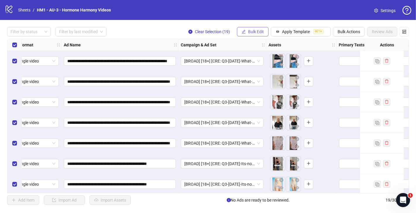
click at [256, 30] on span "Bulk Edit" at bounding box center [256, 31] width 16 height 5
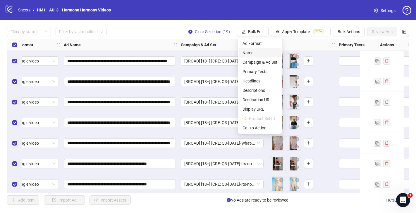
click at [251, 51] on span "Name" at bounding box center [260, 52] width 35 height 6
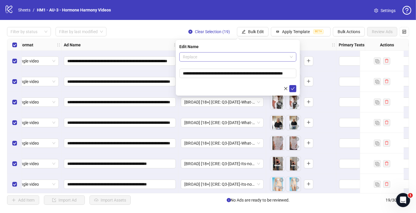
click at [248, 53] on span "Replace" at bounding box center [238, 56] width 110 height 9
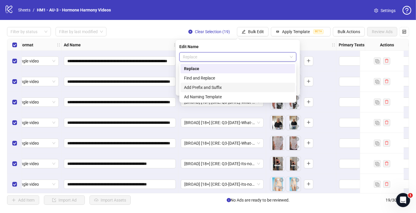
click at [223, 83] on div "Add Prefix and Suffix" at bounding box center [238, 87] width 115 height 9
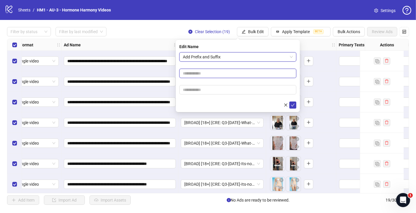
click at [237, 70] on input "text" at bounding box center [237, 73] width 117 height 9
paste input "**********"
type input "**********"
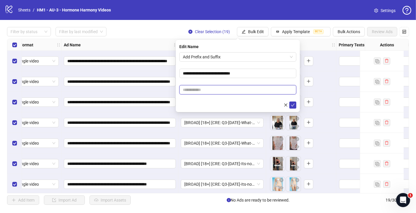
click at [264, 89] on input "text" at bounding box center [237, 89] width 117 height 9
paste input "**********"
type input "**********"
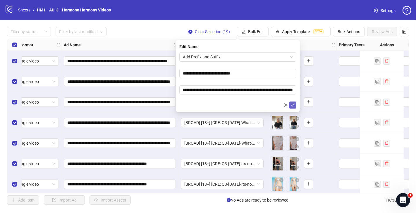
click at [294, 105] on icon "check" at bounding box center [293, 105] width 4 height 4
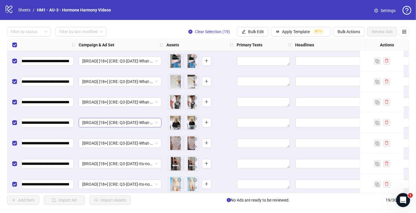
scroll to position [0, 140]
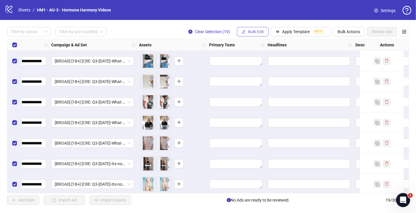
click at [261, 31] on span "Bulk Edit" at bounding box center [256, 31] width 16 height 5
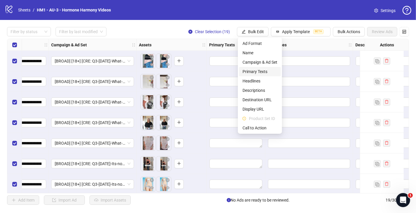
click at [254, 72] on span "Primary Texts" at bounding box center [260, 71] width 35 height 6
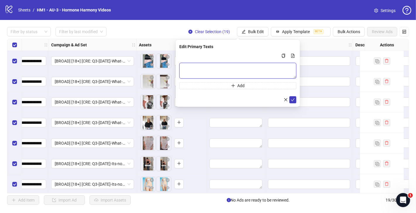
click at [252, 72] on textarea "Multi-text input container - paste or copy values" at bounding box center [237, 71] width 117 height 16
paste textarea "**********"
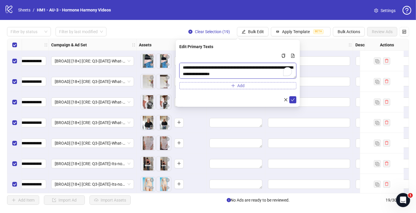
scroll to position [339, 0]
type textarea "**********"
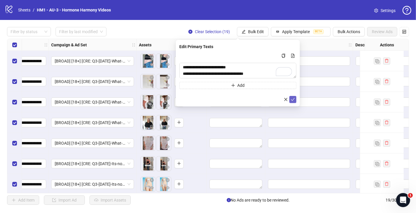
click at [295, 100] on icon "check" at bounding box center [293, 99] width 4 height 4
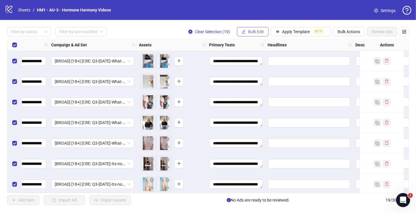
click at [256, 33] on span "Bulk Edit" at bounding box center [256, 31] width 16 height 5
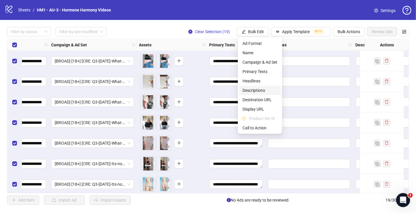
click at [262, 92] on span "Descriptions" at bounding box center [260, 90] width 35 height 6
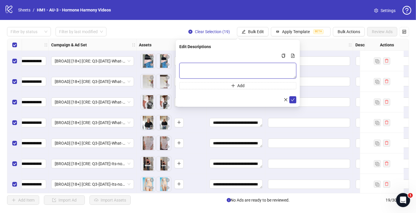
click at [266, 66] on textarea "Multi-text input container - paste or copy values" at bounding box center [237, 71] width 117 height 16
click at [295, 100] on icon "check" at bounding box center [293, 99] width 4 height 4
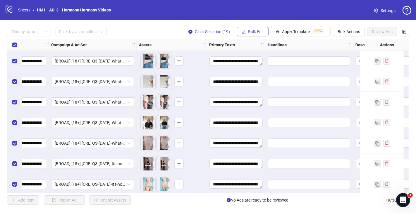
click at [254, 31] on span "Bulk Edit" at bounding box center [256, 31] width 16 height 5
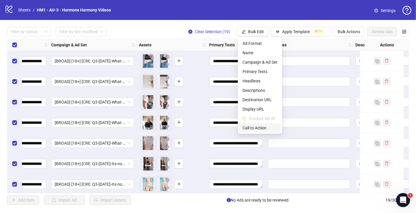
click at [260, 125] on span "Call to Action" at bounding box center [260, 127] width 35 height 6
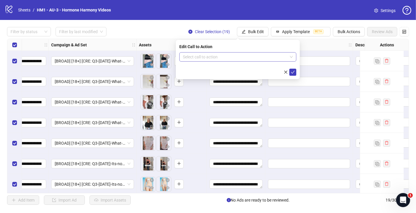
click at [242, 57] on input "search" at bounding box center [235, 56] width 105 height 9
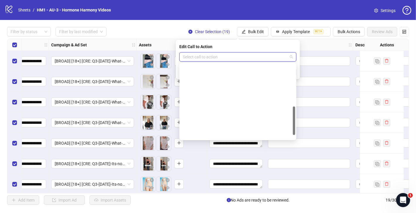
scroll to position [122, 0]
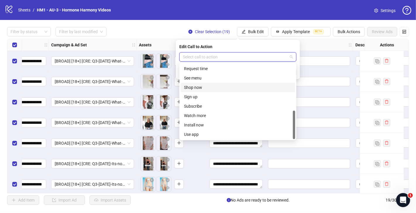
click at [215, 88] on div "Shop now" at bounding box center [238, 87] width 108 height 6
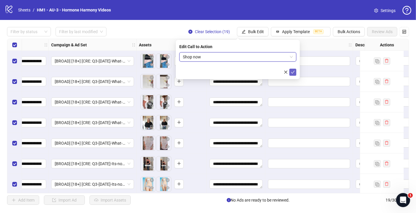
click at [295, 72] on button "submit" at bounding box center [293, 72] width 7 height 7
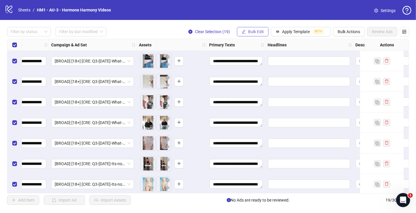
click at [262, 29] on button "Bulk Edit" at bounding box center [253, 31] width 32 height 9
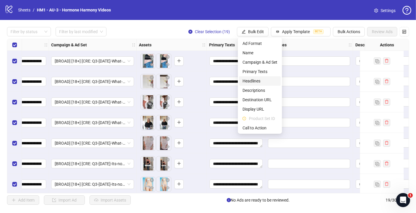
click at [257, 79] on span "Headlines" at bounding box center [260, 81] width 35 height 6
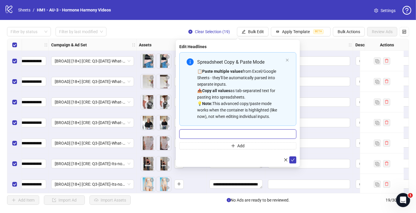
click at [249, 130] on input "Multi-input container - paste or copy values" at bounding box center [237, 133] width 117 height 9
paste input "**********"
type input "**********"
click at [294, 159] on icon "check" at bounding box center [293, 160] width 4 height 4
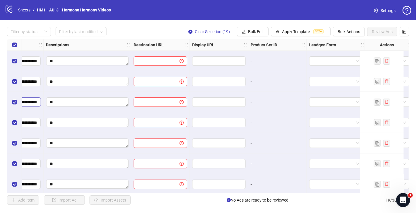
scroll to position [0, 451]
click at [266, 30] on button "Bulk Edit" at bounding box center [253, 31] width 32 height 9
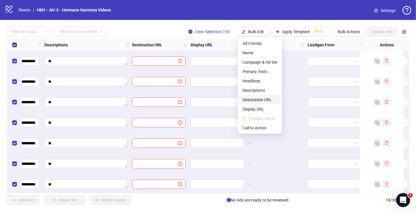
click at [259, 97] on span "Destination URL" at bounding box center [260, 99] width 35 height 6
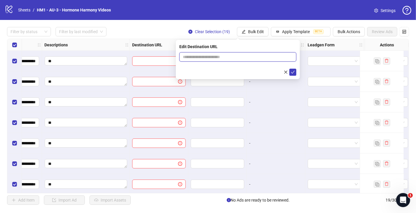
click at [243, 54] on input "text" at bounding box center [235, 57] width 105 height 6
paste input "**********"
type input "**********"
click at [296, 73] on button "submit" at bounding box center [293, 72] width 7 height 7
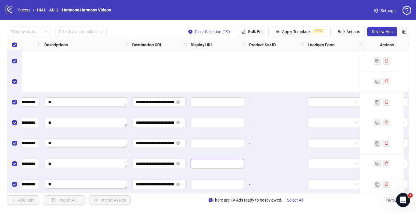
scroll to position [249, 451]
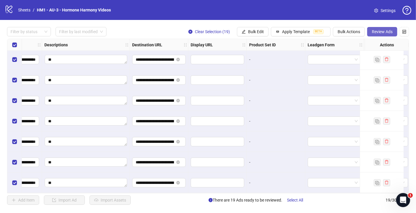
click at [377, 30] on span "Review Ads" at bounding box center [382, 31] width 21 height 5
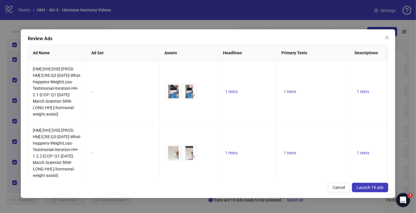
click at [368, 188] on span "Launch 19 ads" at bounding box center [370, 187] width 27 height 5
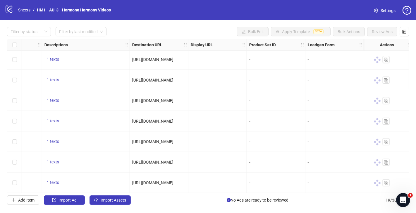
drag, startPoint x: 368, startPoint y: 188, endPoint x: 316, endPoint y: 235, distance: 70.1
click at [316, 212] on html "logo/logo-mobile Sheets / HM1 - AU-3 - Hormone Harmony Videos Settings Filter b…" at bounding box center [208, 106] width 416 height 213
click at [23, 10] on link "Sheets" at bounding box center [24, 10] width 15 height 6
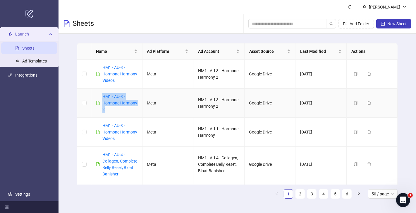
drag, startPoint x: 115, startPoint y: 109, endPoint x: 102, endPoint y: 93, distance: 20.4
click at [102, 93] on div "HM1 - AU-3 - Hormone Harmony 2" at bounding box center [117, 102] width 42 height 19
copy link "HM1 - AU-3 - Hormone Harmony 2"
click at [401, 26] on span "New Sheet" at bounding box center [397, 23] width 19 height 5
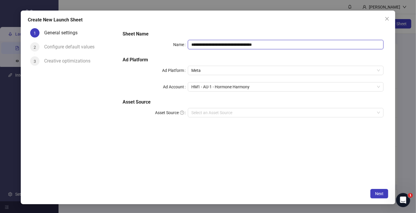
click at [242, 45] on input "**********" at bounding box center [286, 44] width 196 height 9
paste input "text"
click at [265, 87] on span "HM1 - AU-1 - Hormone Harmony" at bounding box center [285, 86] width 189 height 9
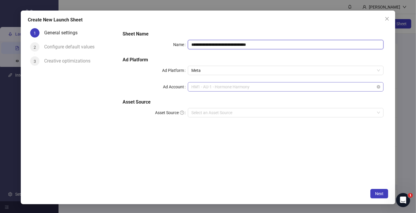
type input "**********"
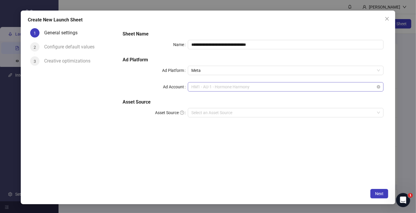
click at [265, 87] on span "HM1 - AU-1 - Hormone Harmony" at bounding box center [285, 86] width 189 height 9
paste input "**********"
type input "**********"
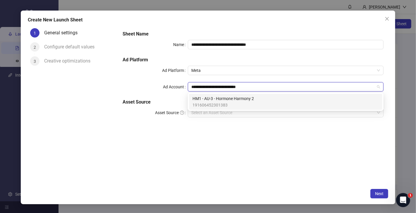
click at [248, 100] on span "HM1 - AU-3 - Hormone Harmony 2" at bounding box center [223, 98] width 61 height 6
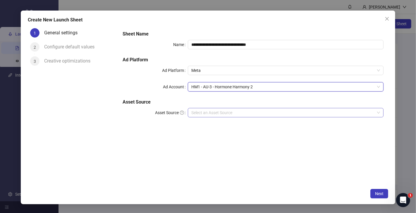
click at [238, 110] on input "Asset Source" at bounding box center [283, 112] width 184 height 9
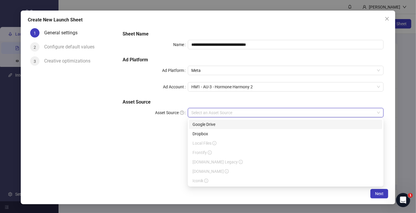
click at [231, 126] on div "Google Drive" at bounding box center [286, 124] width 187 height 6
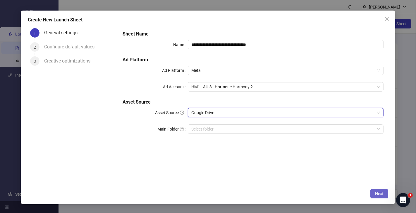
click at [377, 193] on span "Next" at bounding box center [379, 193] width 8 height 5
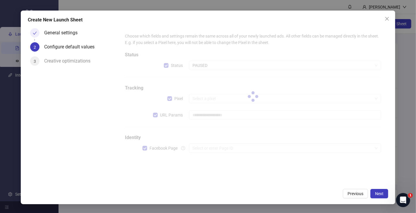
type input "**********"
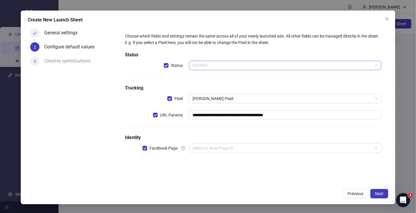
click at [216, 66] on span "PAUSED" at bounding box center [285, 65] width 185 height 9
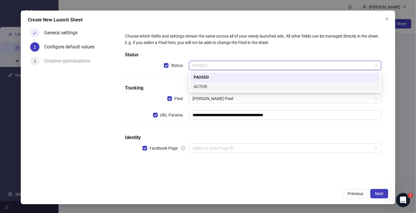
click at [213, 88] on div "ACTIVE" at bounding box center [285, 86] width 183 height 6
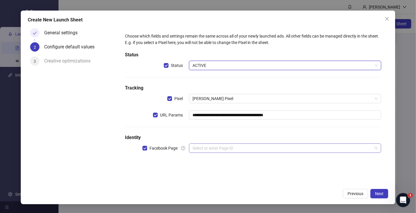
click at [226, 148] on input "search" at bounding box center [283, 147] width 180 height 9
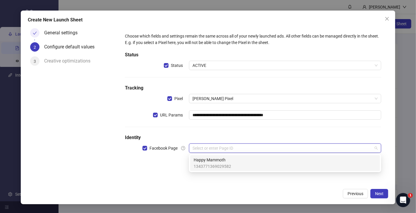
click at [225, 160] on span "Happy Mammoth" at bounding box center [212, 159] width 37 height 6
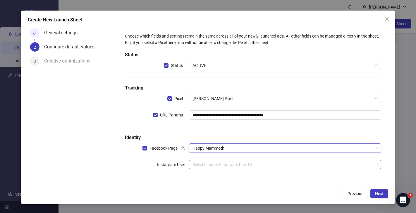
click at [230, 164] on input "search" at bounding box center [283, 164] width 180 height 9
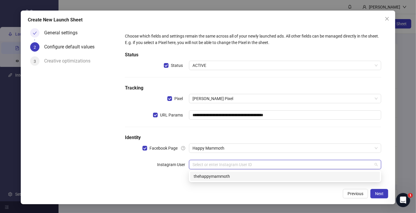
click at [229, 178] on div "thehappymammoth" at bounding box center [285, 176] width 183 height 6
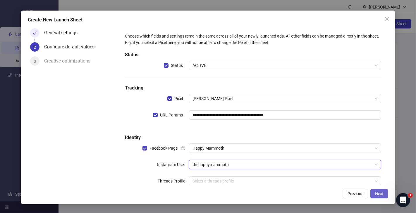
click at [380, 196] on span "Next" at bounding box center [379, 193] width 8 height 5
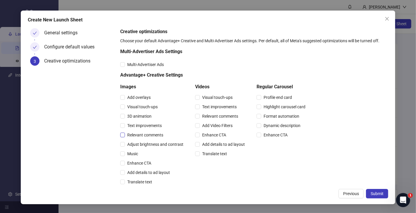
click at [152, 132] on span "Relevant comments" at bounding box center [145, 134] width 41 height 6
click at [211, 117] on span "Relevant comments" at bounding box center [220, 116] width 41 height 6
click at [377, 191] on span "Submit" at bounding box center [377, 193] width 13 height 5
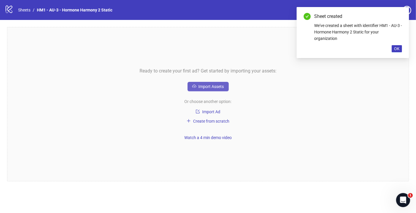
click at [211, 86] on span "Import Assets" at bounding box center [211, 86] width 25 height 5
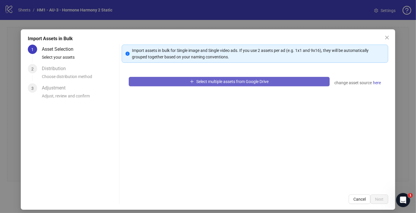
click at [237, 81] on span "Select multiple assets from Google Drive" at bounding box center [232, 81] width 72 height 5
click at [221, 77] on button "Select multiple assets from Google Drive" at bounding box center [229, 81] width 201 height 9
click at [237, 83] on span "Select multiple assets from Google Drive" at bounding box center [232, 81] width 72 height 5
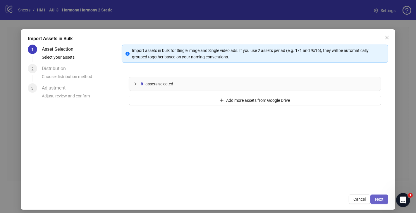
click at [377, 199] on span "Next" at bounding box center [379, 198] width 8 height 5
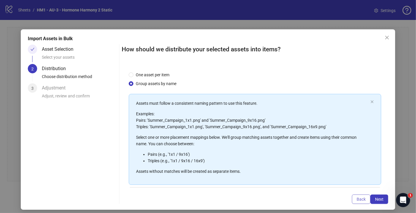
click at [357, 197] on span "Back" at bounding box center [361, 198] width 9 height 5
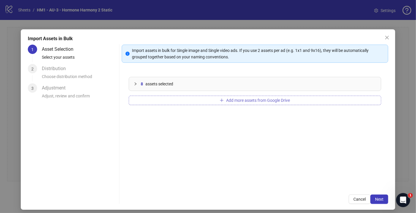
click at [226, 100] on span "Add more assets from Google Drive" at bounding box center [258, 100] width 64 height 5
click at [222, 100] on icon "plus" at bounding box center [222, 100] width 4 height 4
click at [267, 99] on span "Add more assets from Google Drive" at bounding box center [258, 100] width 64 height 5
click at [236, 100] on span "Add more assets from Google Drive" at bounding box center [258, 100] width 64 height 5
click at [252, 95] on div "Add more assets from Google Drive" at bounding box center [255, 99] width 253 height 9
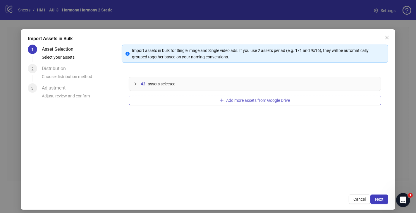
click at [250, 99] on span "Add more assets from Google Drive" at bounding box center [258, 100] width 64 height 5
click at [376, 196] on button "Next" at bounding box center [380, 198] width 18 height 9
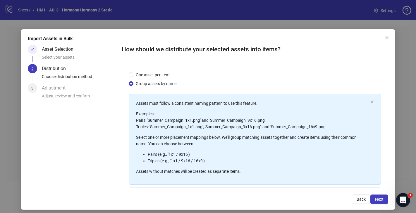
scroll to position [55, 0]
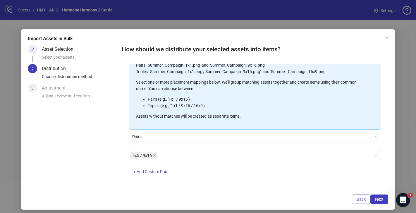
click at [363, 199] on span "Back" at bounding box center [361, 198] width 9 height 5
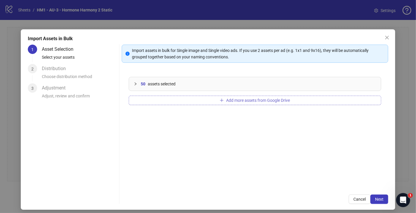
click at [246, 101] on span "Add more assets from Google Drive" at bounding box center [258, 100] width 64 height 5
click at [232, 98] on span "Add more assets from Google Drive" at bounding box center [258, 100] width 64 height 5
click at [291, 99] on button "Add more assets from Google Drive" at bounding box center [255, 99] width 253 height 9
click at [379, 198] on span "Next" at bounding box center [379, 198] width 8 height 5
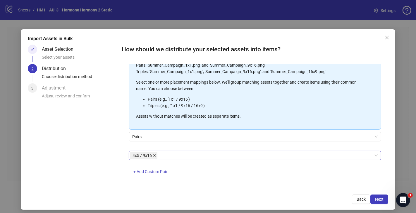
click at [153, 154] on icon "close" at bounding box center [154, 155] width 3 height 3
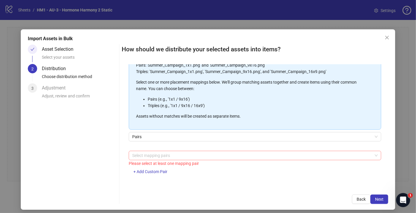
click at [153, 153] on div at bounding box center [252, 155] width 244 height 8
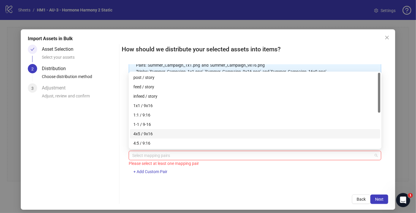
click at [167, 130] on div "4x5 / 9x16" at bounding box center [255, 133] width 251 height 9
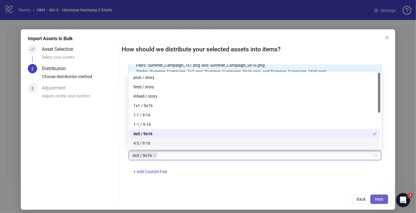
click at [382, 198] on span "Next" at bounding box center [379, 198] width 8 height 5
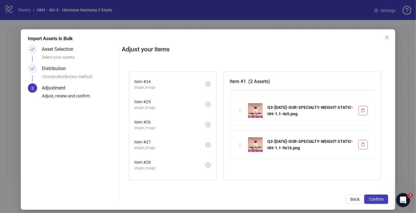
scroll to position [609, 0]
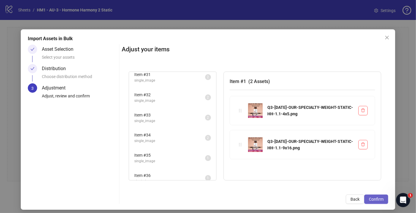
click at [381, 198] on span "Confirm" at bounding box center [376, 198] width 15 height 5
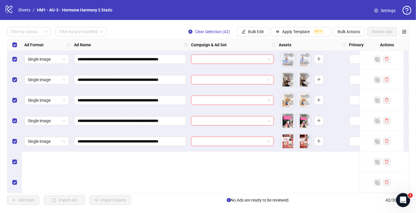
scroll to position [721, 0]
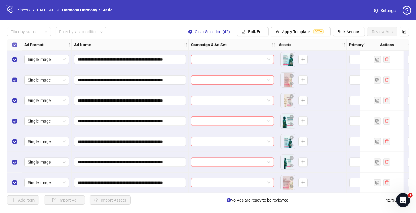
click at [13, 47] on label "Select all rows" at bounding box center [14, 45] width 5 height 6
click at [259, 28] on button "Bulk Edit" at bounding box center [253, 31] width 32 height 9
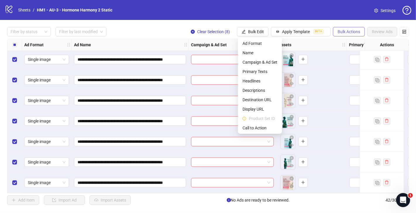
click at [348, 34] on span "Bulk Actions" at bounding box center [349, 31] width 23 height 5
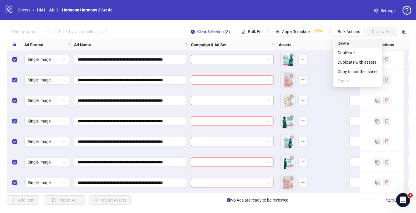
click at [356, 45] on span "Delete" at bounding box center [358, 43] width 40 height 6
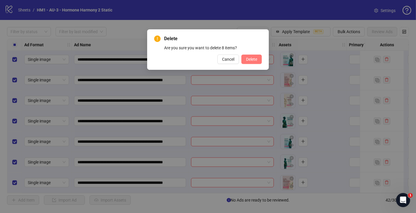
click at [253, 58] on span "Delete" at bounding box center [251, 59] width 11 height 5
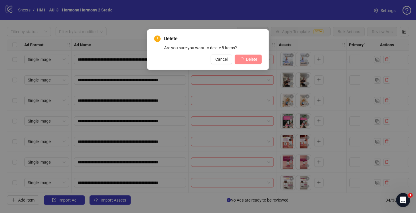
scroll to position [557, 0]
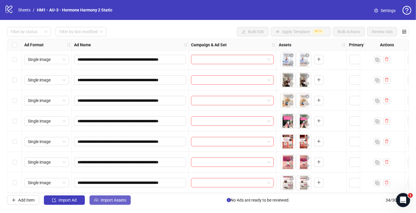
click at [124, 200] on span "Import Assets" at bounding box center [113, 199] width 25 height 5
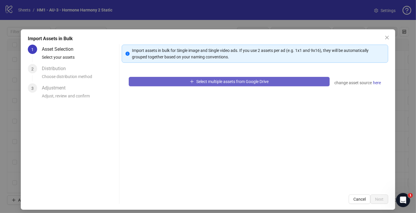
click at [195, 82] on button "Select multiple assets from Google Drive" at bounding box center [229, 81] width 201 height 9
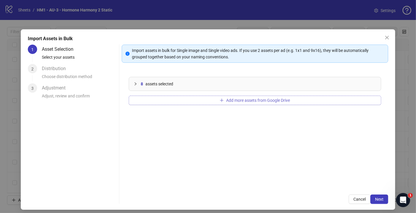
click at [261, 99] on span "Add more assets from Google Drive" at bounding box center [258, 100] width 64 height 5
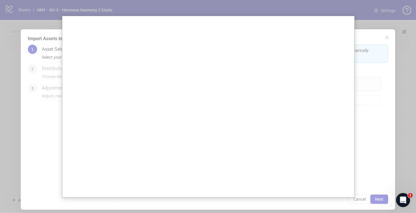
scroll to position [557, 0]
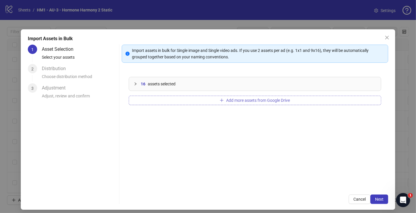
click at [234, 98] on span "Add more assets from Google Drive" at bounding box center [258, 100] width 64 height 5
click at [226, 101] on span "Add more assets from Google Drive" at bounding box center [258, 100] width 64 height 5
click at [246, 99] on span "Add more assets from Google Drive" at bounding box center [258, 100] width 64 height 5
click at [223, 100] on icon "plus" at bounding box center [222, 100] width 4 height 4
click at [232, 100] on span "Add more assets from Google Drive" at bounding box center [258, 100] width 64 height 5
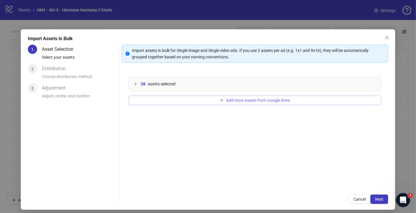
click at [246, 101] on span "Add more assets from Google Drive" at bounding box center [258, 100] width 64 height 5
click at [264, 98] on span "Add more assets from Google Drive" at bounding box center [258, 100] width 64 height 5
click at [272, 102] on span "Add more assets from Google Drive" at bounding box center [258, 100] width 64 height 5
click at [247, 100] on span "Add more assets from Google Drive" at bounding box center [258, 100] width 64 height 5
click at [249, 102] on span "Add more assets from Google Drive" at bounding box center [258, 100] width 64 height 5
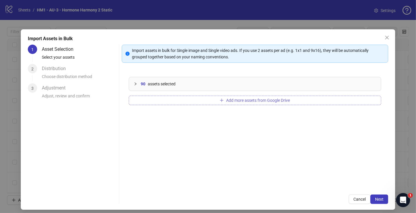
click at [246, 95] on button "Add more assets from Google Drive" at bounding box center [255, 99] width 253 height 9
click at [274, 102] on span "Add more assets from Google Drive" at bounding box center [258, 100] width 64 height 5
click at [237, 100] on span "Add more assets from Google Drive" at bounding box center [258, 100] width 64 height 5
click at [249, 99] on span "Add more assets from Google Drive" at bounding box center [258, 100] width 64 height 5
click at [252, 99] on span "Add more assets from Google Drive" at bounding box center [258, 100] width 64 height 5
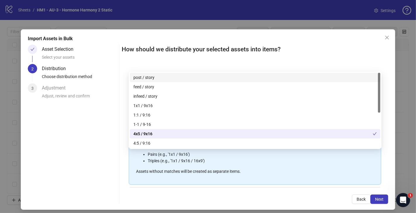
click at [154, 207] on span at bounding box center [154, 210] width 3 height 6
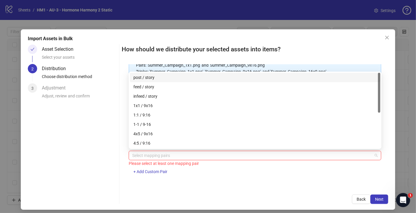
click at [154, 156] on div at bounding box center [252, 155] width 244 height 8
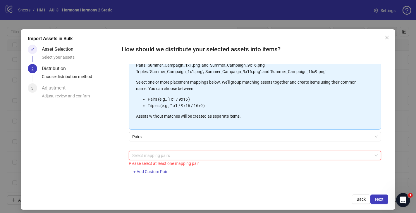
click at [155, 156] on div at bounding box center [252, 155] width 244 height 8
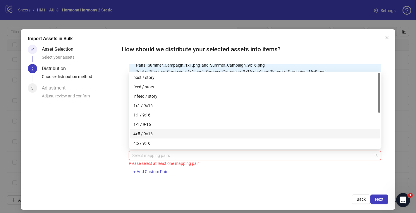
click at [165, 134] on div "4x5 / 9x16" at bounding box center [256, 133] width 244 height 6
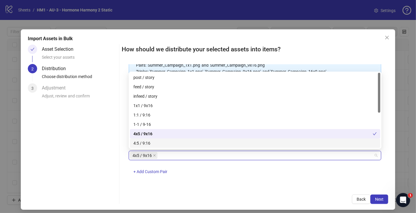
click at [281, 179] on div "4x5 / 9x16 + Add Custom Pair" at bounding box center [255, 165] width 253 height 30
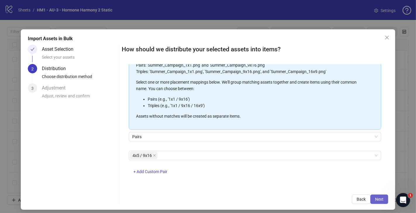
click at [380, 196] on button "Next" at bounding box center [380, 198] width 18 height 9
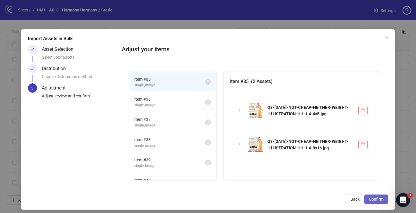
click at [379, 198] on span "Confirm" at bounding box center [376, 198] width 15 height 5
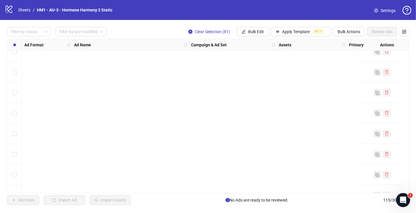
scroll to position [0, 0]
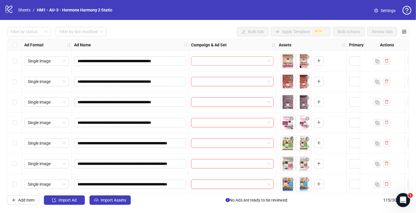
click at [271, 61] on div at bounding box center [232, 60] width 83 height 9
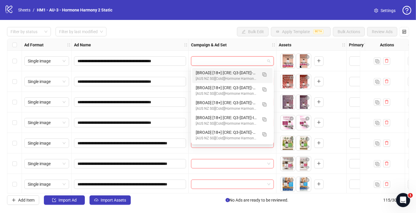
click at [266, 52] on div at bounding box center [233, 61] width 88 height 20
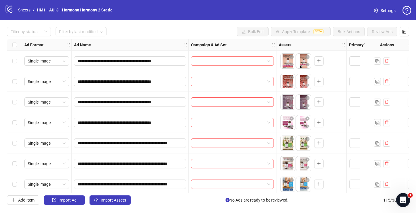
click at [269, 62] on span at bounding box center [233, 61] width 76 height 9
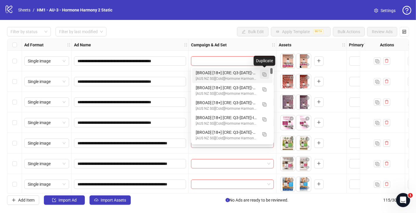
click at [265, 74] on img "button" at bounding box center [265, 74] width 4 height 4
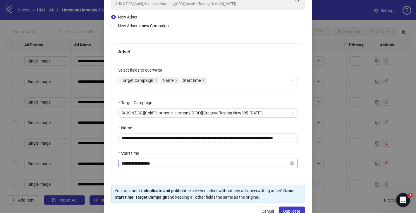
scroll to position [60, 0]
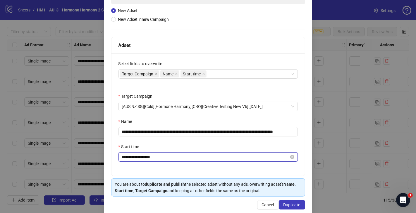
click at [163, 159] on input "**********" at bounding box center [205, 156] width 167 height 6
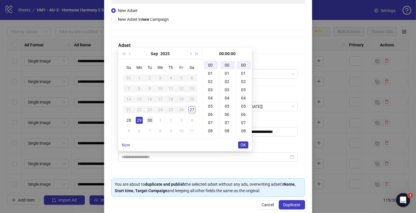
click at [150, 117] on div "30" at bounding box center [149, 120] width 7 height 7
click at [162, 170] on div "**********" at bounding box center [209, 114] width 194 height 122
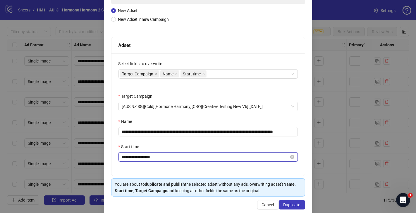
click at [146, 158] on input "**********" at bounding box center [205, 156] width 167 height 6
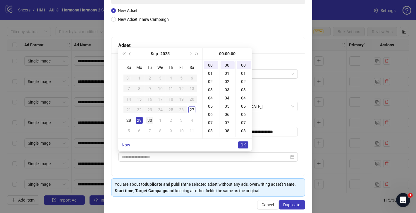
click at [151, 119] on div "30" at bounding box center [149, 120] width 7 height 7
type input "**********"
click at [246, 143] on button "OK" at bounding box center [243, 144] width 10 height 7
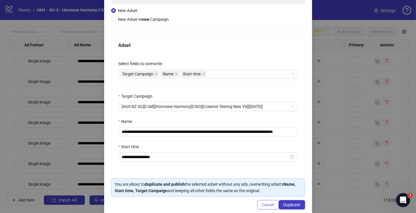
click at [262, 207] on button "Cancel" at bounding box center [268, 204] width 22 height 9
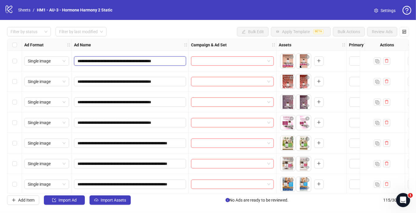
click at [138, 62] on input "**********" at bounding box center [130, 61] width 104 height 6
click at [268, 61] on span at bounding box center [233, 61] width 76 height 9
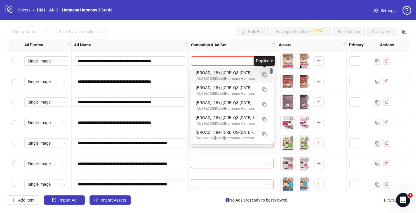
click at [266, 75] on img "button" at bounding box center [265, 74] width 4 height 4
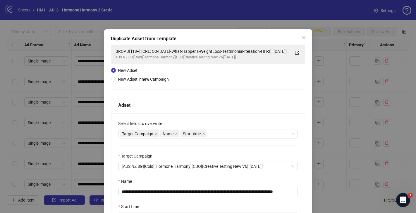
scroll to position [21, 0]
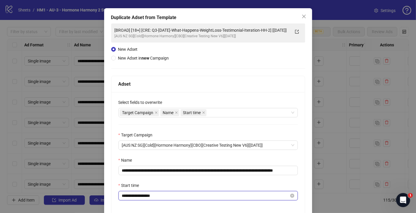
click at [169, 198] on input "**********" at bounding box center [205, 195] width 167 height 6
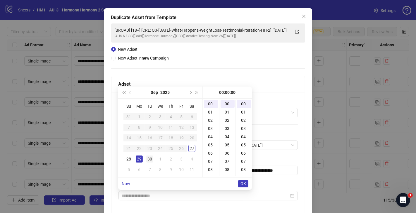
click at [152, 158] on div "30" at bounding box center [149, 158] width 7 height 7
type input "**********"
click at [244, 183] on span "OK" at bounding box center [244, 183] width 6 height 5
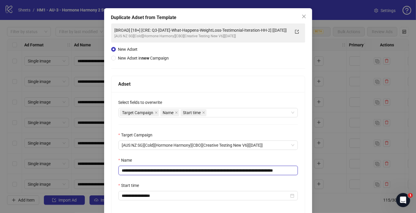
drag, startPoint x: 288, startPoint y: 170, endPoint x: 159, endPoint y: 171, distance: 128.5
click at [159, 171] on input "**********" at bounding box center [208, 169] width 179 height 9
paste input "text"
drag, startPoint x: 283, startPoint y: 170, endPoint x: 325, endPoint y: 172, distance: 41.9
click at [325, 172] on div "**********" at bounding box center [208, 106] width 416 height 213
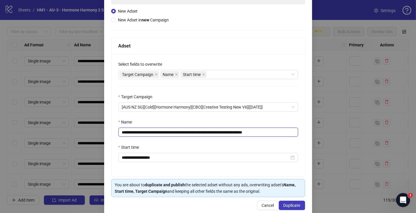
scroll to position [67, 0]
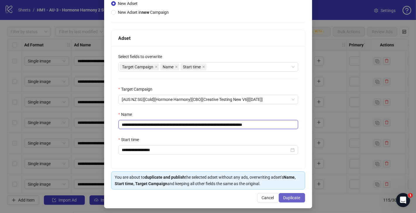
type input "**********"
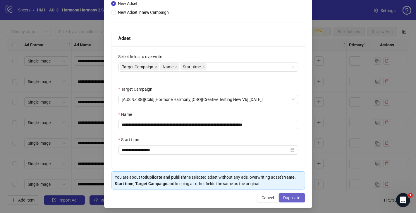
click at [294, 195] on span "Duplicate" at bounding box center [292, 197] width 17 height 5
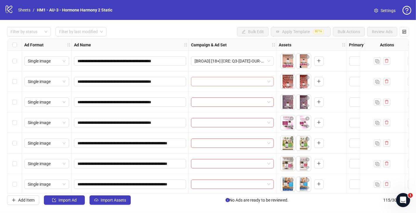
click at [235, 82] on input "search" at bounding box center [230, 81] width 71 height 9
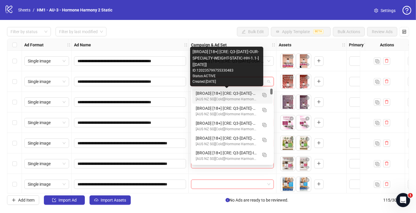
click at [207, 92] on div "[BROAD] [18+] [CRE: Q3-[DATE]-OUR-SPECIALTY-WEIGHT-STATIC-HH-1.1-] [[DATE]]" at bounding box center [227, 93] width 62 height 6
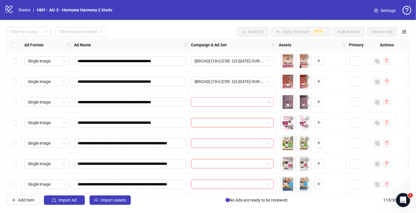
click at [207, 102] on input "search" at bounding box center [230, 101] width 71 height 9
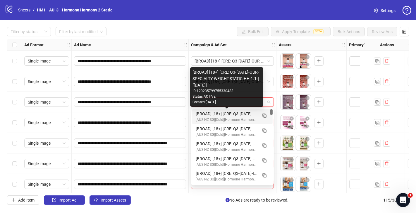
click at [206, 114] on div "[BROAD] [18+] [CRE: Q3-[DATE]-OUR-SPECIALTY-WEIGHT-STATIC-HH-1.1-] [[DATE]]" at bounding box center [227, 113] width 62 height 6
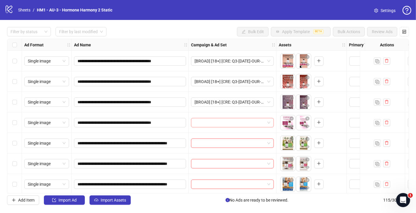
click at [204, 122] on input "search" at bounding box center [230, 122] width 71 height 9
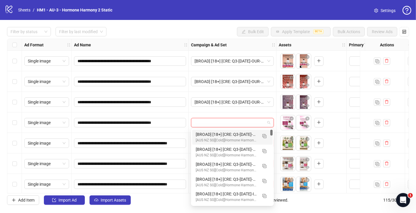
click at [208, 133] on div "[BROAD] [18+] [CRE: Q3-[DATE]-OUR-SPECIALTY-WEIGHT-STATIC-HH-1.1-] [[DATE]]" at bounding box center [227, 134] width 62 height 6
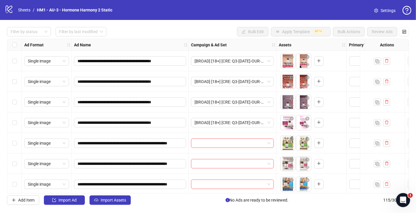
scroll to position [19, 0]
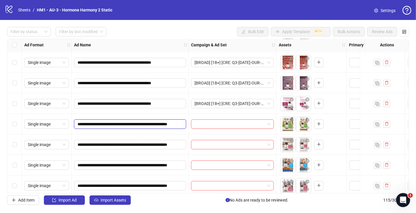
click at [156, 121] on input "**********" at bounding box center [130, 124] width 104 height 6
click at [270, 124] on span at bounding box center [233, 123] width 76 height 9
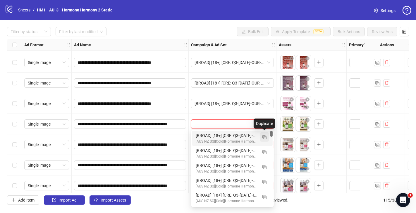
click at [266, 134] on button "button" at bounding box center [264, 136] width 9 height 9
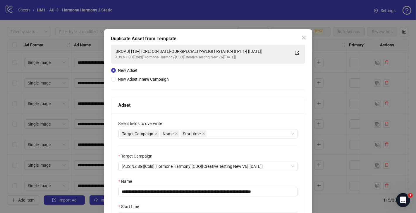
scroll to position [28, 0]
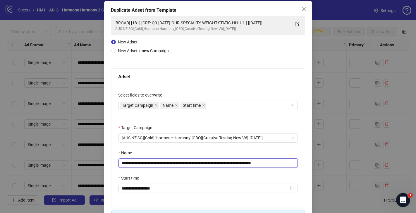
drag, startPoint x: 264, startPoint y: 163, endPoint x: 159, endPoint y: 165, distance: 104.8
click at [159, 165] on input "**********" at bounding box center [208, 162] width 179 height 9
paste input "**********"
drag, startPoint x: 235, startPoint y: 164, endPoint x: 317, endPoint y: 165, distance: 82.9
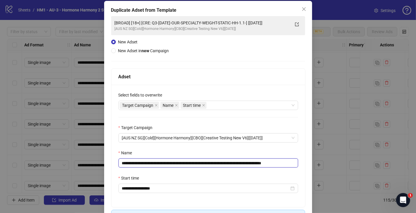
click at [317, 165] on div "**********" at bounding box center [208, 106] width 416 height 213
click at [291, 165] on input "**********" at bounding box center [209, 162] width 180 height 9
drag, startPoint x: 283, startPoint y: 164, endPoint x: 317, endPoint y: 167, distance: 33.5
click at [317, 167] on div "**********" at bounding box center [208, 106] width 416 height 213
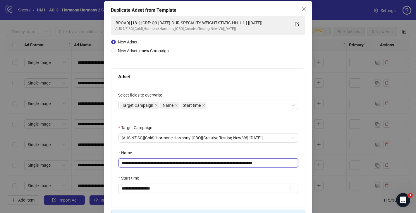
type input "**********"
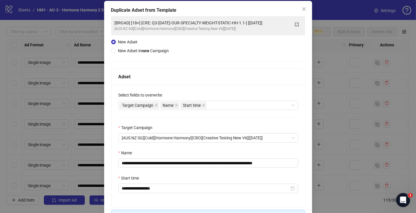
click at [188, 179] on div "Start time" at bounding box center [209, 179] width 180 height 9
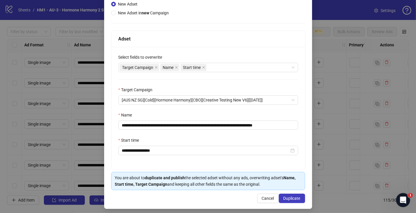
scroll to position [68, 0]
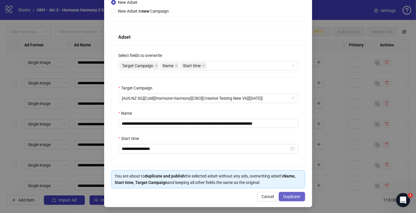
click at [291, 192] on button "Duplicate" at bounding box center [292, 195] width 26 height 9
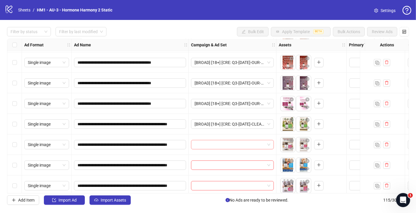
scroll to position [62, 0]
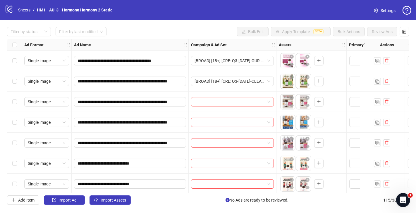
click at [218, 104] on input "search" at bounding box center [230, 101] width 71 height 9
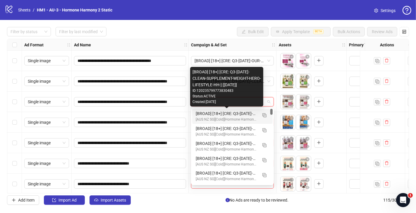
click at [211, 112] on div "[BROAD] [18+] [CRE: Q3-[DATE]-CLEAN-SUPPLEMENT-WEIGHT-HERO-LIFESTYLE-HH-] [[DAT…" at bounding box center [227, 113] width 62 height 6
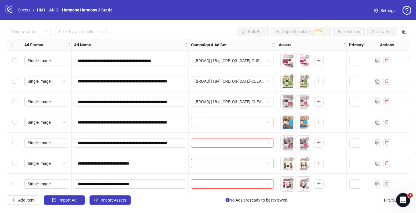
click at [208, 120] on input "search" at bounding box center [230, 122] width 71 height 9
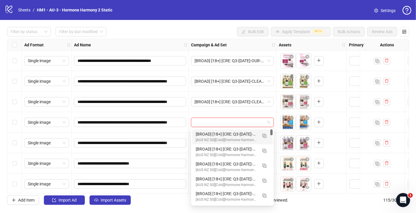
click at [214, 133] on div "[BROAD] [18+] [CRE: Q3-[DATE]-CLEAN-SUPPLEMENT-WEIGHT-HERO-LIFESTYLE-HH-] [[DAT…" at bounding box center [227, 134] width 62 height 6
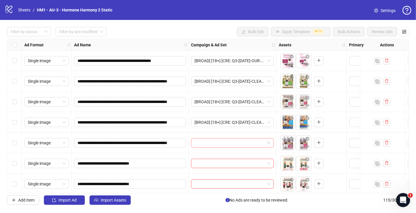
click at [213, 143] on input "search" at bounding box center [230, 142] width 71 height 9
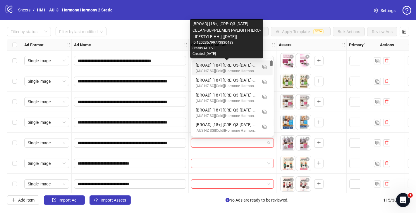
click at [231, 66] on div "[BROAD] [18+] [CRE: Q3-[DATE]-CLEAN-SUPPLEMENT-WEIGHT-HERO-LIFESTYLE-HH-] [[DAT…" at bounding box center [227, 65] width 62 height 6
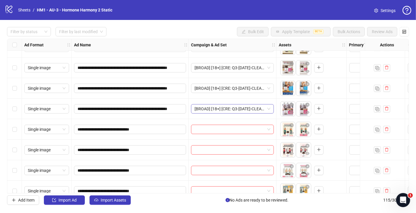
scroll to position [104, 0]
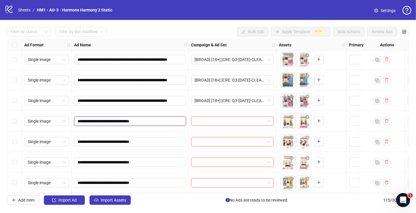
click at [145, 121] on input "**********" at bounding box center [130, 121] width 104 height 6
click at [272, 124] on div at bounding box center [232, 120] width 83 height 9
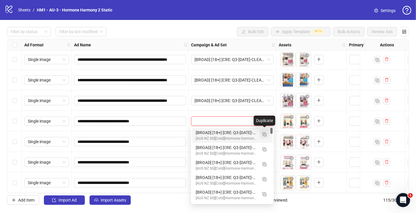
click at [265, 135] on img "button" at bounding box center [265, 134] width 4 height 4
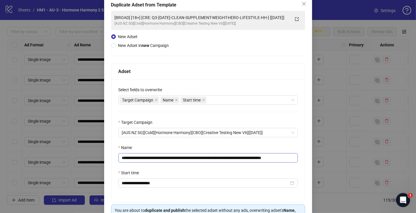
scroll to position [36, 0]
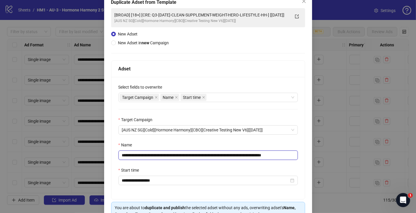
drag, startPoint x: 285, startPoint y: 155, endPoint x: 159, endPoint y: 156, distance: 126.5
click at [159, 156] on input "**********" at bounding box center [208, 154] width 179 height 9
paste input "text"
drag, startPoint x: 254, startPoint y: 154, endPoint x: 287, endPoint y: 153, distance: 33.1
click at [284, 154] on input "**********" at bounding box center [208, 154] width 179 height 9
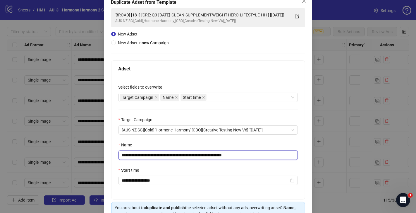
scroll to position [68, 0]
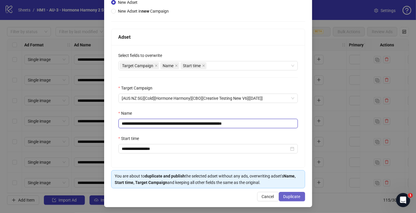
type input "**********"
click at [299, 199] on button "Duplicate" at bounding box center [292, 195] width 26 height 9
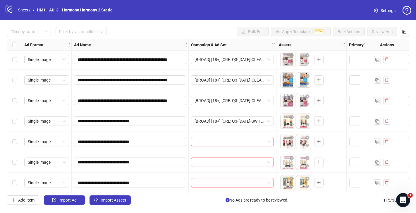
scroll to position [145, 0]
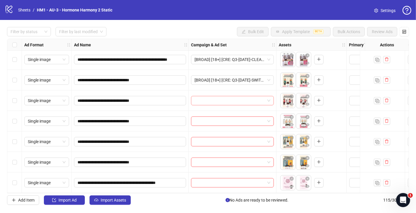
click at [237, 102] on input "search" at bounding box center [230, 100] width 71 height 9
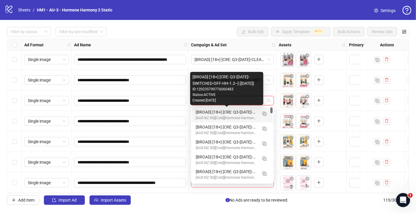
click at [227, 111] on div "[BROAD] [18+] [CRE: Q3-[DATE]-SWITCHED-OFF-HH-1.2--] [[DATE]]" at bounding box center [227, 112] width 62 height 6
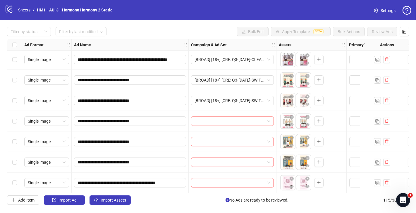
click at [220, 122] on input "search" at bounding box center [230, 121] width 71 height 9
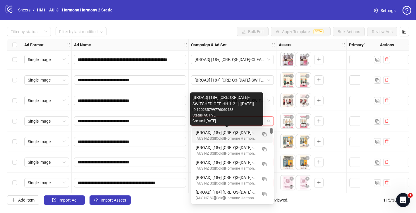
click at [225, 131] on div "[BROAD] [18+] [CRE: Q3-[DATE]-SWITCHED-OFF-HH-1.2--] [[DATE]]" at bounding box center [227, 132] width 62 height 6
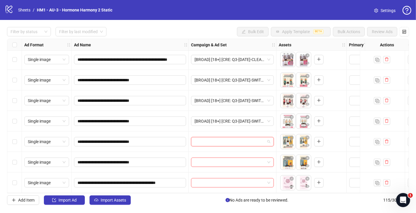
click at [225, 138] on input "search" at bounding box center [230, 141] width 71 height 9
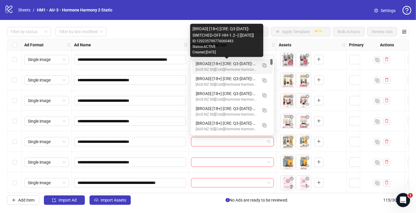
click at [244, 64] on div "[BROAD] [18+] [CRE: Q3-[DATE]-SWITCHED-OFF-HH-1.2--] [[DATE]]" at bounding box center [227, 63] width 62 height 6
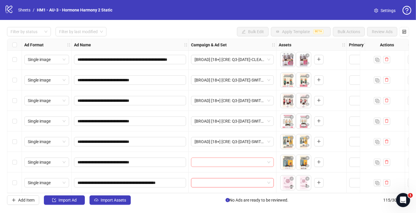
click at [223, 161] on input "search" at bounding box center [230, 162] width 71 height 9
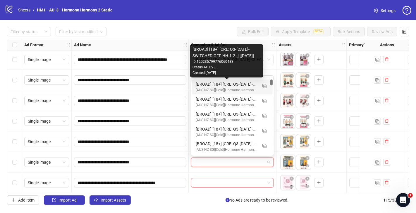
click at [232, 83] on div "[BROAD] [18+] [CRE: Q3-[DATE]-SWITCHED-OFF-HH-1.2--] [[DATE]]" at bounding box center [227, 84] width 62 height 6
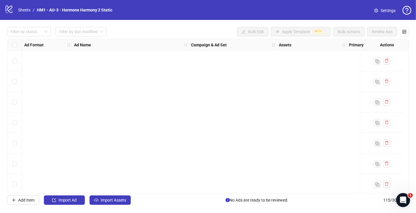
scroll to position [384, 0]
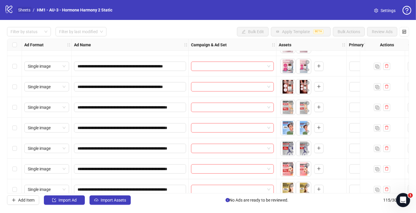
click at [24, 10] on link "Sheets" at bounding box center [24, 10] width 15 height 6
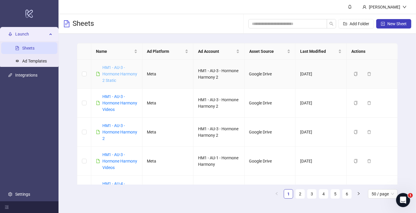
click at [116, 73] on link "HM1 - AU-3 - Hormone Harmony 2 Static" at bounding box center [119, 74] width 35 height 18
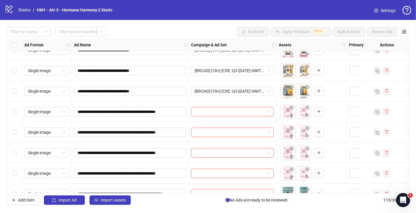
scroll to position [245, 0]
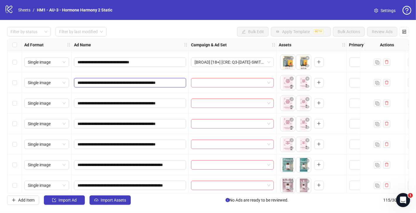
click at [153, 83] on input "**********" at bounding box center [130, 82] width 104 height 6
click at [267, 84] on span at bounding box center [233, 82] width 76 height 9
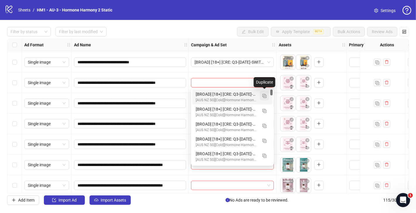
click at [267, 94] on button "button" at bounding box center [264, 95] width 9 height 9
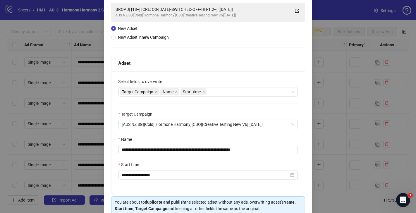
scroll to position [49, 0]
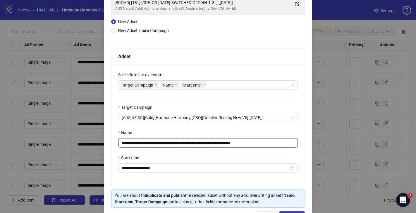
drag, startPoint x: 254, startPoint y: 143, endPoint x: 303, endPoint y: 147, distance: 50.0
click at [288, 146] on div "**********" at bounding box center [209, 125] width 194 height 122
drag, startPoint x: 234, startPoint y: 142, endPoint x: 160, endPoint y: 143, distance: 74.1
click at [160, 143] on input "**********" at bounding box center [208, 142] width 179 height 9
paste input "**********"
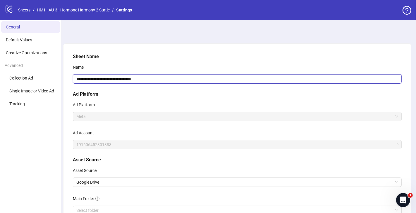
click at [177, 82] on input "**********" at bounding box center [237, 78] width 329 height 9
drag, startPoint x: 151, startPoint y: 79, endPoint x: 194, endPoint y: 80, distance: 42.8
click at [194, 80] on input "**********" at bounding box center [237, 78] width 329 height 9
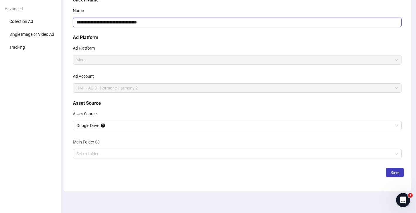
scroll to position [58, 0]
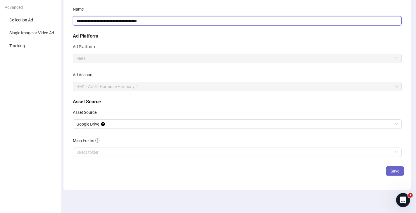
type input "**********"
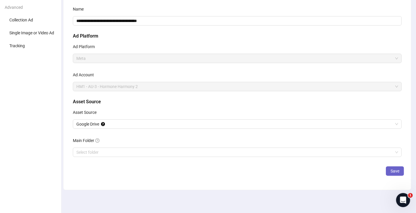
click at [395, 172] on span "Save" at bounding box center [395, 170] width 9 height 5
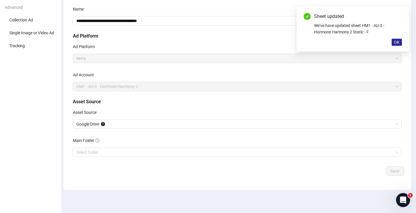
click at [397, 43] on span "OK" at bounding box center [397, 42] width 6 height 5
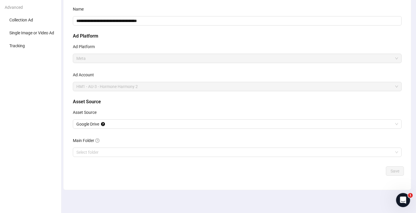
scroll to position [0, 0]
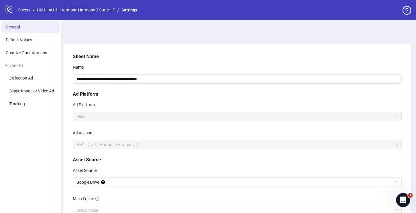
click at [79, 10] on link "HM1 - AU-3 - Hormone Harmony 2 Static - F" at bounding box center [76, 10] width 81 height 6
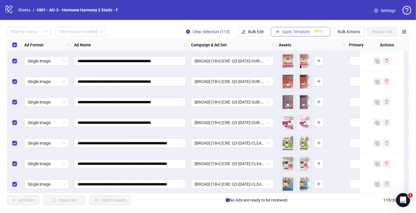
click at [296, 33] on span "Apply Template" at bounding box center [296, 31] width 28 height 5
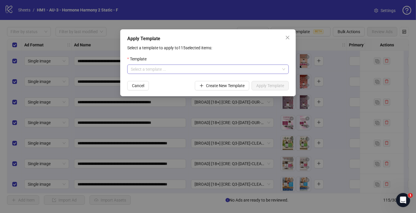
click at [208, 67] on input "search" at bounding box center [205, 69] width 149 height 9
click at [184, 68] on input "search" at bounding box center [205, 69] width 149 height 9
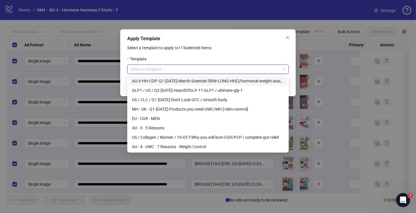
click at [187, 81] on div "AU-3-HH-COP: Q1-[DATE]-March-Scientist-5RW-LONG-HH] [/hormonal-weight-assist]" at bounding box center [208, 81] width 152 height 6
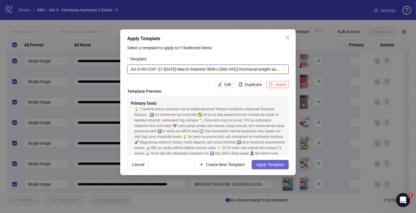
click at [278, 165] on span "Apply Template" at bounding box center [270, 164] width 28 height 5
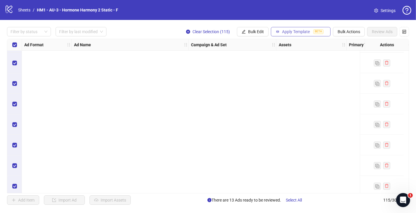
scroll to position [359, 0]
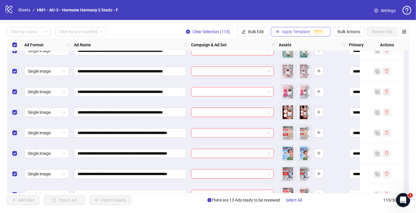
click at [289, 30] on span "Apply Template" at bounding box center [296, 31] width 28 height 5
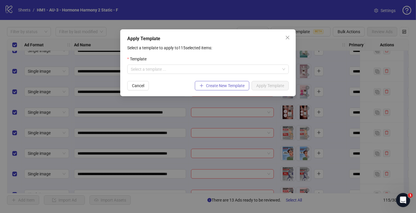
click at [208, 81] on button "Create New Template" at bounding box center [222, 85] width 54 height 9
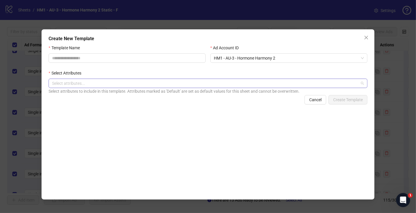
click at [158, 85] on div at bounding box center [205, 83] width 311 height 8
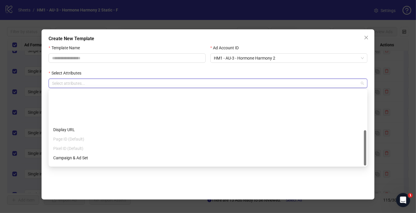
scroll to position [84, 0]
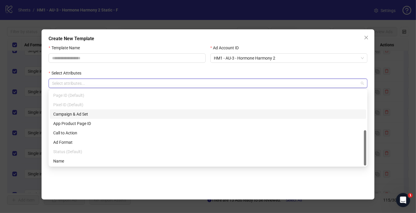
click at [105, 113] on div "Campaign & Ad Set" at bounding box center [208, 114] width 310 height 6
click at [143, 69] on div "Template Name" at bounding box center [127, 57] width 162 height 25
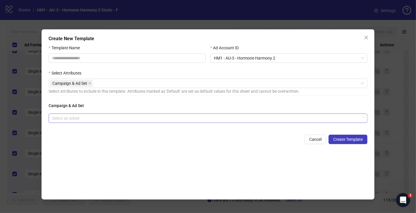
click at [130, 118] on input "search" at bounding box center [205, 118] width 307 height 9
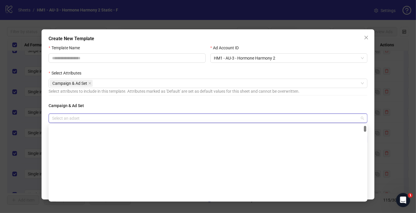
scroll to position [53, 0]
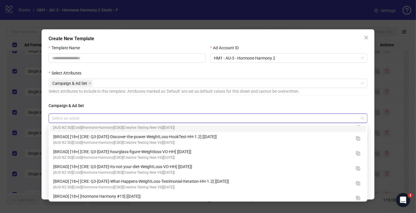
click at [157, 106] on h4 "Campaign & Ad Set" at bounding box center [208, 105] width 319 height 6
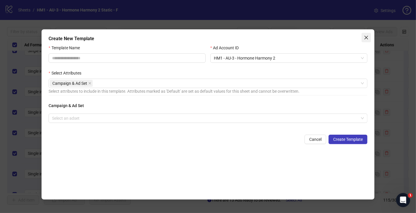
click at [365, 37] on icon "close" at bounding box center [366, 37] width 5 height 5
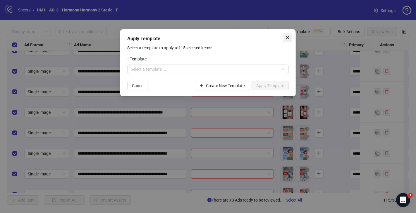
click at [289, 39] on icon "close" at bounding box center [288, 38] width 4 height 4
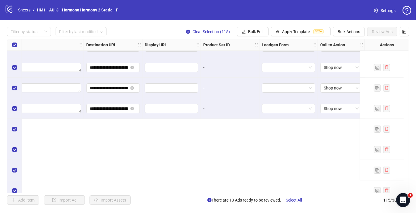
scroll to position [0, 502]
